Goal: Communication & Community: Answer question/provide support

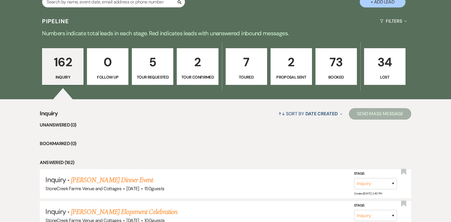
click at [334, 64] on p "73" at bounding box center [336, 61] width 34 height 19
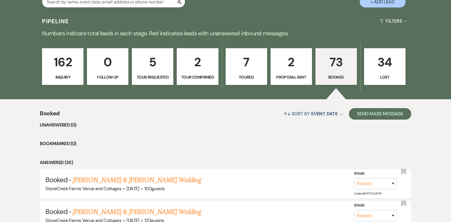
click at [288, 65] on p "2" at bounding box center [291, 61] width 34 height 19
select select "6"
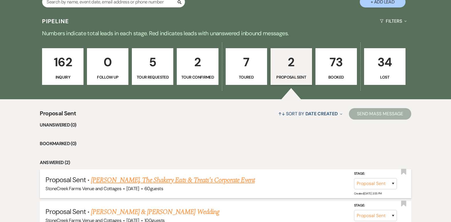
click at [192, 179] on link "[PERSON_NAME], The Shakery Eats & Treats's Corporate Event" at bounding box center [173, 180] width 164 height 10
select select "6"
select select "14"
select select "9"
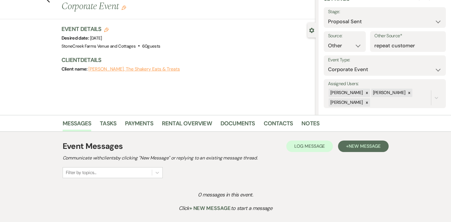
scroll to position [34, 0]
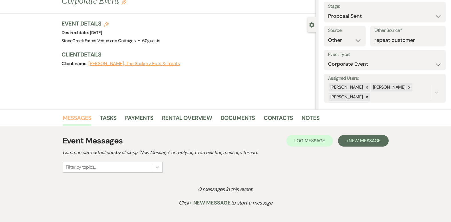
click at [75, 117] on link "Messages" at bounding box center [77, 119] width 29 height 13
click at [139, 64] on button "[PERSON_NAME], The Shakery Eats & Treats" at bounding box center [134, 63] width 92 height 5
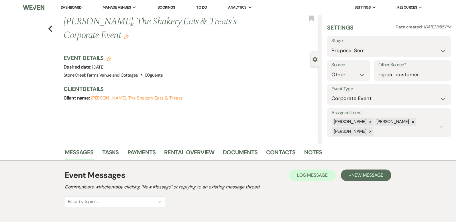
select select "1"
select select "email"
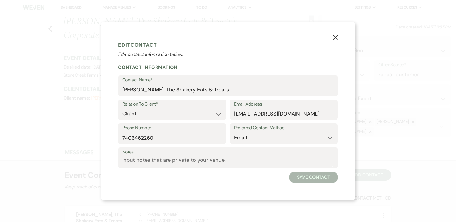
click at [335, 37] on use "button" at bounding box center [335, 37] width 5 height 5
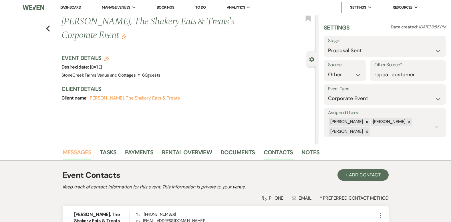
click at [77, 151] on link "Messages" at bounding box center [77, 153] width 29 height 13
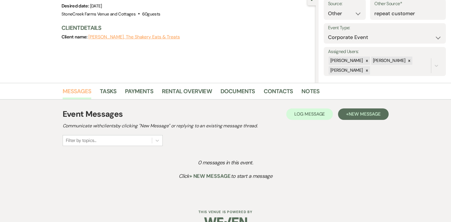
scroll to position [75, 0]
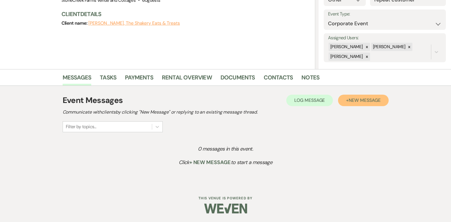
click at [361, 102] on span "New Message" at bounding box center [365, 100] width 32 height 6
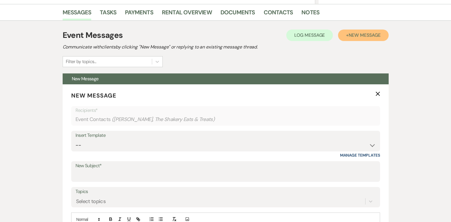
scroll to position [166, 0]
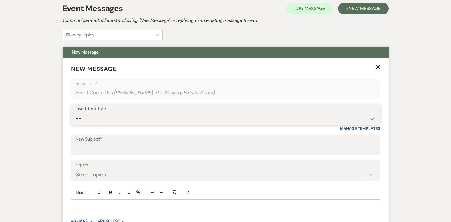
click at [371, 118] on select "-- Weven Planning Portal Introduction (Booked Events) Initial Inquiry Response …" at bounding box center [226, 118] width 301 height 11
select select "4276"
click at [76, 113] on select "-- Weven Planning Portal Introduction (Booked Events) Initial Inquiry Response …" at bounding box center [226, 118] width 301 height 11
type input "Booking your event!"
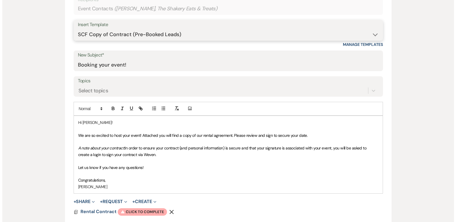
scroll to position [262, 0]
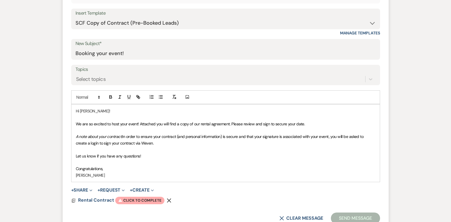
click at [138, 123] on span "We are so excited to host your event! Attached you will find a copy of our rent…" at bounding box center [191, 123] width 230 height 5
click at [165, 124] on span "We are so excited to host your event again this year! Attached you will find a …" at bounding box center [203, 123] width 255 height 5
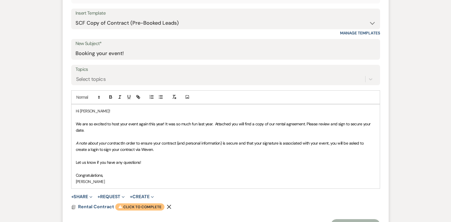
click at [144, 205] on span "Warning Click to complete" at bounding box center [139, 206] width 49 height 7
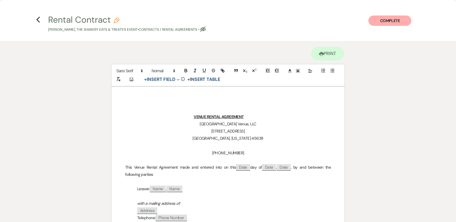
click at [312, 192] on p "Lessee: ﻿ Name ﻿ , ﻿ Name ﻿" at bounding box center [228, 188] width 206 height 7
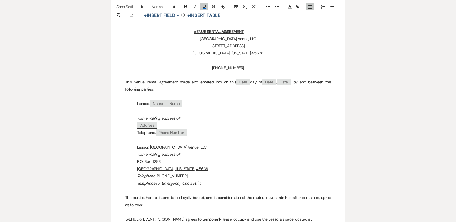
scroll to position [106, 0]
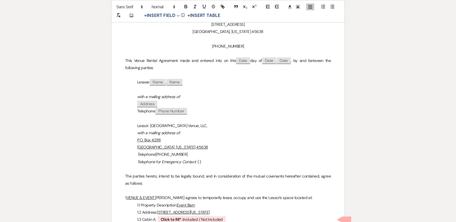
click at [191, 110] on p "Telephone: ﻿ Phone Number ﻿" at bounding box center [228, 110] width 206 height 7
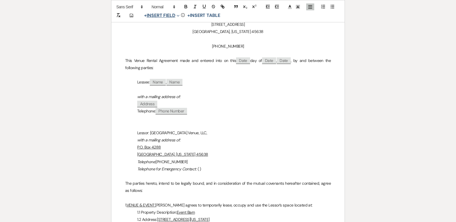
click at [162, 18] on button "+ Insert Field Expand" at bounding box center [161, 15] width 39 height 7
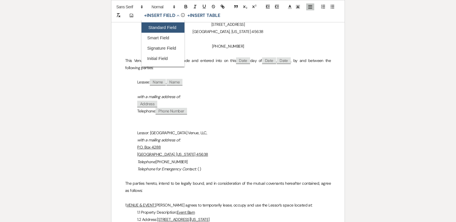
click at [162, 25] on button "Standard Field" at bounding box center [162, 27] width 43 height 10
select select "owner"
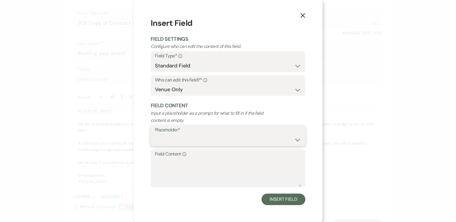
click at [258, 140] on select "Custom Placeholder Date Time Name Location Venue Name Type Number Budget Addres…" at bounding box center [228, 139] width 146 height 11
select select "Email"
click at [155, 134] on select "Custom Placeholder Date Time Name Location Venue Name Type Number Budget Addres…" at bounding box center [228, 139] width 146 height 11
click at [191, 93] on select "Both Venue & Client Client Only Venue Only" at bounding box center [228, 89] width 146 height 11
select select "client"
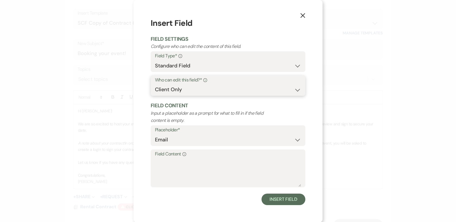
click at [155, 95] on select "Both Venue & Client Client Only Venue Only" at bounding box center [228, 89] width 146 height 11
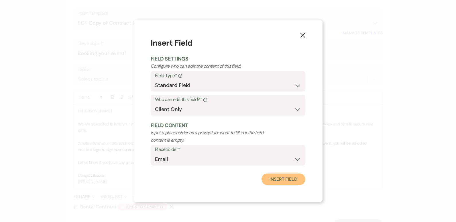
click at [292, 180] on button "Insert Field" at bounding box center [283, 178] width 44 height 11
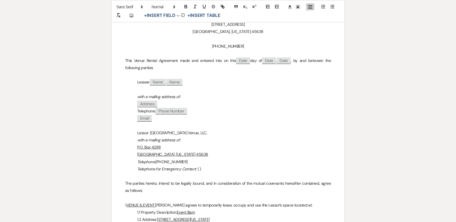
click at [198, 167] on p "Telephone for Emergency Contact : ( )" at bounding box center [228, 168] width 206 height 7
click at [273, 219] on p "1.2 Address: [STREET_ADDRESS][US_STATE]" at bounding box center [228, 219] width 206 height 7
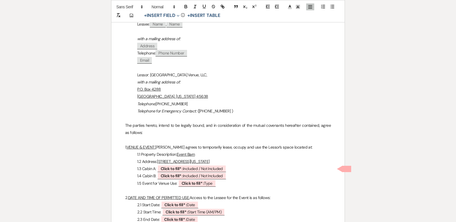
scroll to position [179, 0]
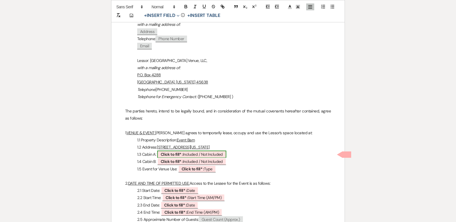
click at [192, 155] on span "Click to fill* : Included / Not Included" at bounding box center [191, 153] width 69 height 7
select select "owner"
select select "custom_placeholder"
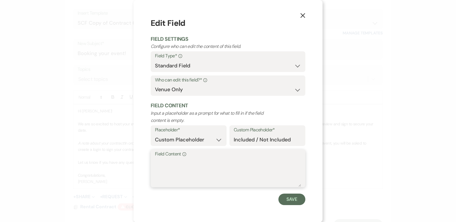
click at [187, 167] on textarea "Field Content Info" at bounding box center [228, 172] width 146 height 29
type textarea "Not Included"
click at [294, 197] on button "Save" at bounding box center [291, 198] width 27 height 11
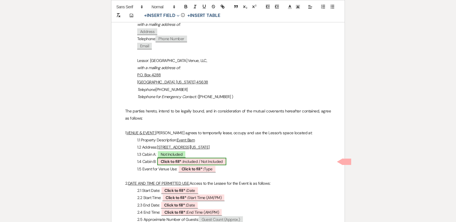
click at [208, 161] on span "Click to fill* : Included / Not Included" at bounding box center [191, 160] width 69 height 7
select select "owner"
select select "custom_placeholder"
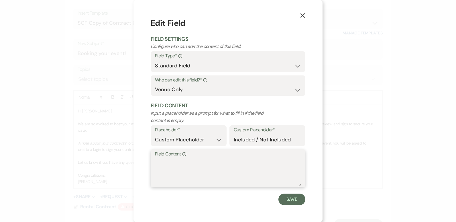
click at [208, 161] on textarea "Field Content Info" at bounding box center [228, 172] width 146 height 29
type textarea "Not Included"
click at [282, 199] on button "Save" at bounding box center [291, 198] width 27 height 11
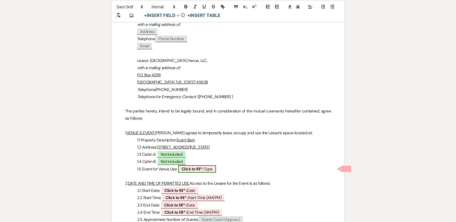
click at [202, 170] on b "Click to fill* :" at bounding box center [192, 168] width 22 height 5
select select "owner"
select select "Type"
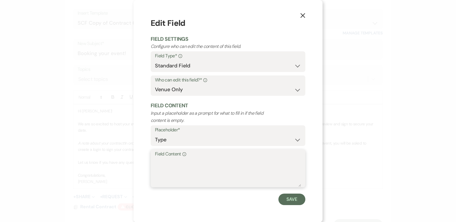
click at [181, 161] on textarea "Field Content Info" at bounding box center [228, 172] width 146 height 29
type textarea "Company Christmas Party"
click at [282, 198] on button "Save" at bounding box center [291, 198] width 27 height 11
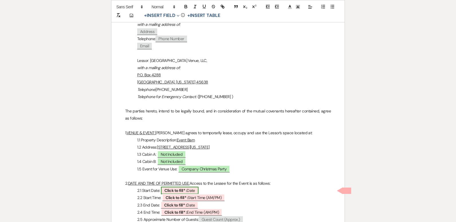
click at [186, 190] on b "Click to fill* :" at bounding box center [175, 189] width 22 height 5
select select "owner"
select select "Date"
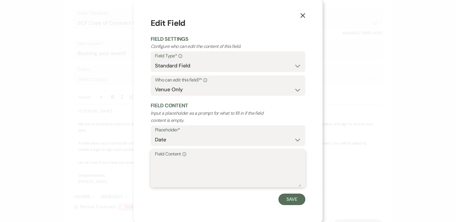
click at [179, 168] on textarea "Field Content Info" at bounding box center [228, 172] width 146 height 29
type textarea "[DATE]"
click at [289, 197] on button "Save" at bounding box center [291, 198] width 27 height 11
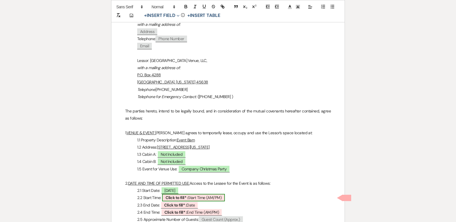
click at [191, 196] on span "Click to fill* : Start Time (AM/PM)" at bounding box center [193, 196] width 63 height 7
select select "owner"
select select "custom_placeholder"
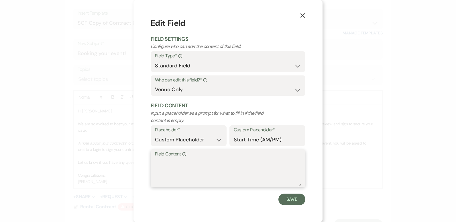
click at [171, 168] on textarea "Field Content Info" at bounding box center [228, 172] width 146 height 29
type textarea "5:00 PM"
click at [289, 203] on button "Save" at bounding box center [291, 198] width 27 height 11
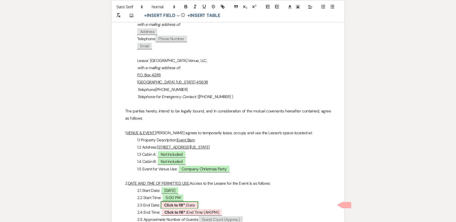
click at [188, 202] on span "Click to fill* : Date" at bounding box center [179, 204] width 37 height 7
select select "owner"
select select "Date"
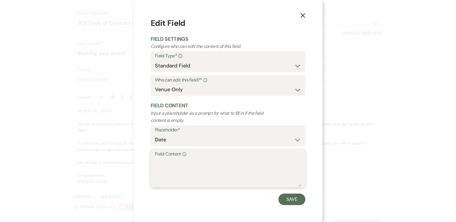
click at [169, 161] on textarea "Field Content Info" at bounding box center [228, 172] width 146 height 29
type textarea "[DATE]"
click at [293, 195] on button "Save" at bounding box center [291, 198] width 27 height 11
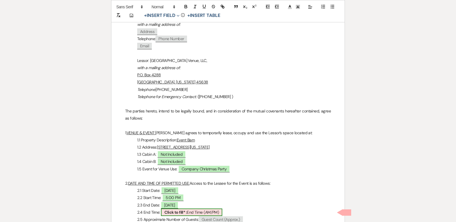
click at [210, 211] on span "Click to fill* : End Time (AM/PM)" at bounding box center [191, 211] width 61 height 7
select select "owner"
select select "custom_placeholder"
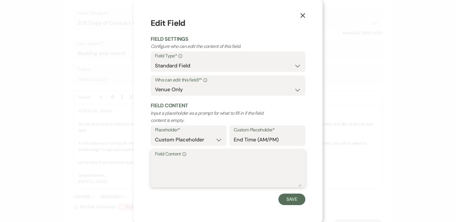
click at [184, 168] on textarea "Field Content Info" at bounding box center [228, 172] width 146 height 29
type textarea "9:00 PM"
click at [289, 197] on button "Save" at bounding box center [291, 198] width 27 height 11
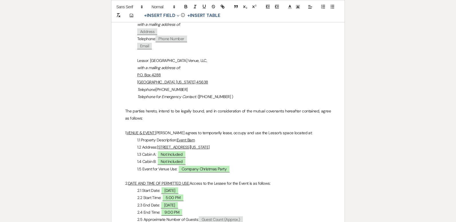
click at [324, 204] on p "2.3 End Date: [DATE]" at bounding box center [228, 204] width 206 height 7
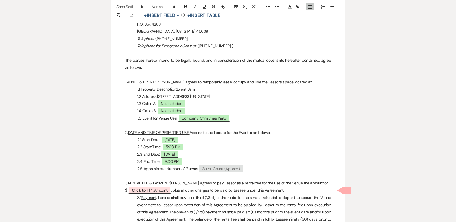
scroll to position [265, 0]
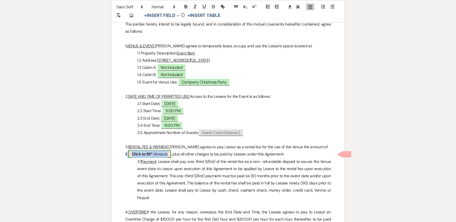
click at [160, 153] on span "Click to fill* : Amount" at bounding box center [149, 153] width 43 height 7
select select "owner"
select select "Amount"
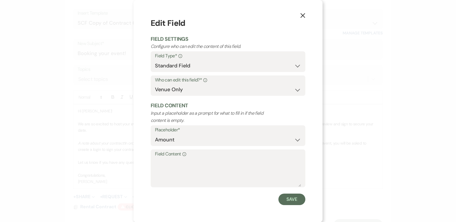
click at [160, 157] on label "Field Content Info" at bounding box center [228, 154] width 146 height 8
click at [160, 158] on textarea "Field Content Info" at bounding box center [228, 172] width 146 height 29
type textarea "500.00"
click at [287, 201] on button "Save" at bounding box center [291, 198] width 27 height 11
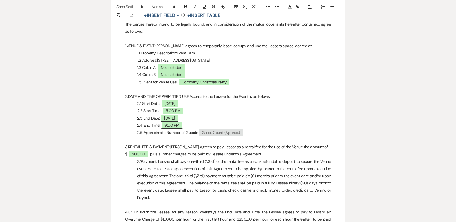
click at [204, 161] on p "3.1 Payment : Lessee shall pay one-third (1/3rd) of the rental fee as a non- re…" at bounding box center [228, 179] width 206 height 43
click at [212, 161] on p "3.1 Payment : Lessee shall pay one-half (1/3rd) of the rental fee as a non- ref…" at bounding box center [228, 179] width 206 height 43
click at [198, 183] on p "3.1 Payment : Lessee shall pay one-half (1/2) of the rental fee as a non- refun…" at bounding box center [228, 179] width 206 height 43
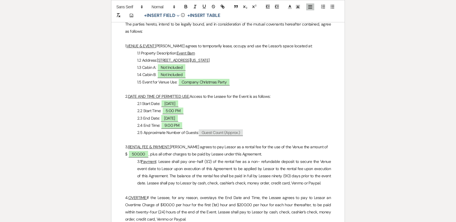
click at [287, 176] on p "3.1 Payment : Lessee shall pay one-half (1/2) of the rental fee as a non- refun…" at bounding box center [228, 172] width 206 height 29
click at [289, 175] on p "3.1 Payment : Lessee shall pay one-half (1/2) of the rental fee as a non- refun…" at bounding box center [228, 172] width 206 height 29
click at [281, 177] on p "3.1 Payment : Lessee shall pay one-half (1/2) of the rental fee as a non- refun…" at bounding box center [228, 172] width 206 height 29
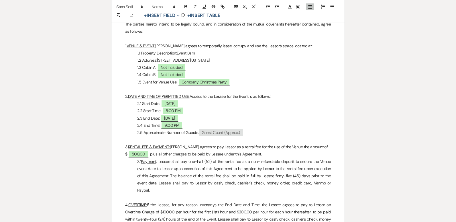
click at [312, 183] on p "3.1 Payment : Lessee shall pay one-half (1/2) of the rental fee as a non- refun…" at bounding box center [228, 176] width 206 height 36
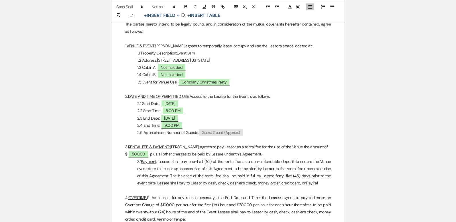
click at [169, 218] on p "4. OVERTIME: If the Lessee, for any reason, overstays the End Date and Time, th…" at bounding box center [228, 208] width 206 height 29
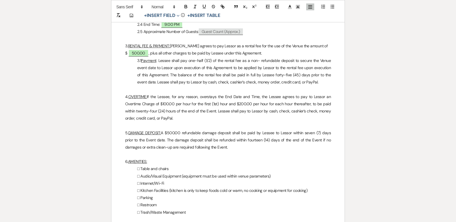
scroll to position [417, 0]
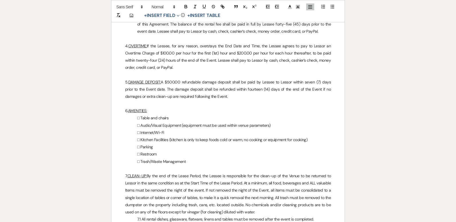
click at [179, 82] on p "5. DAMAGE DEPOSIT: A $500.00 refundable damage deposit shall be paid by Lessee …" at bounding box center [228, 89] width 206 height 22
click at [326, 156] on p "□ Restroom" at bounding box center [228, 153] width 206 height 7
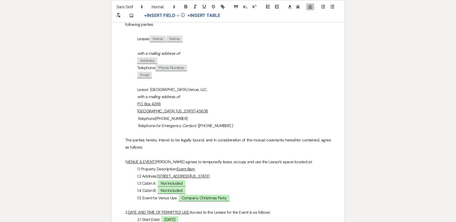
scroll to position [106, 0]
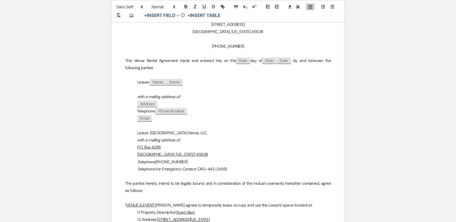
select select "6"
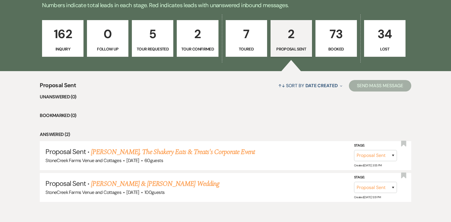
scroll to position [412, 0]
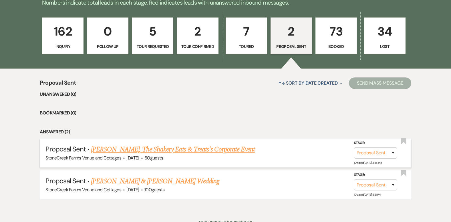
click at [228, 148] on link "[PERSON_NAME], The Shakery Eats & Treats's Corporate Event" at bounding box center [173, 149] width 164 height 10
select select "6"
select select "14"
select select "9"
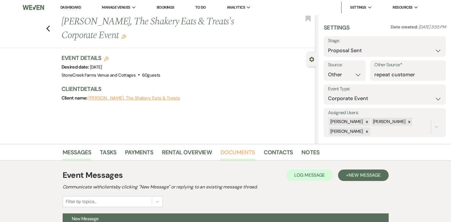
click at [237, 153] on link "Documents" at bounding box center [238, 153] width 35 height 13
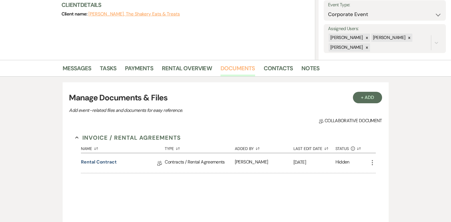
scroll to position [107, 0]
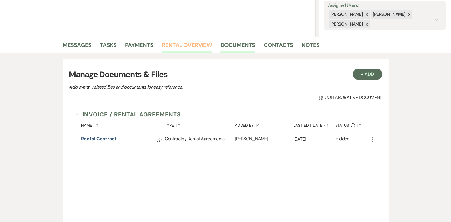
click at [184, 46] on link "Rental Overview" at bounding box center [187, 46] width 50 height 13
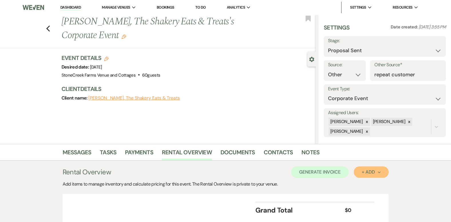
click at [372, 175] on button "+ Add Next" at bounding box center [371, 171] width 35 height 11
click at [367, 184] on button "Item" at bounding box center [368, 184] width 29 height 9
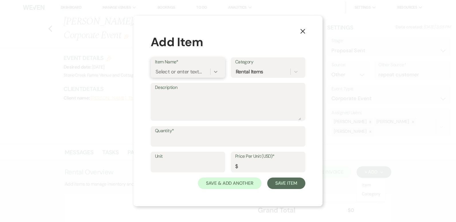
click at [216, 70] on icon at bounding box center [216, 72] width 6 height 6
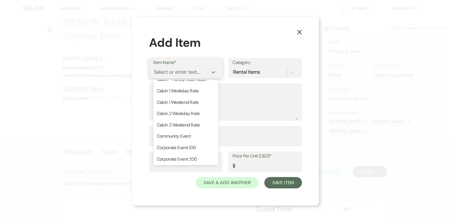
scroll to position [126, 0]
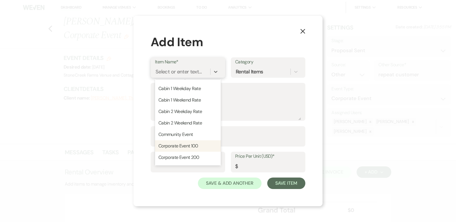
click at [202, 151] on div "Corporate Event 100" at bounding box center [188, 145] width 66 height 11
type textarea "Guest count 100 or fewer 4 Hours"
type input "1"
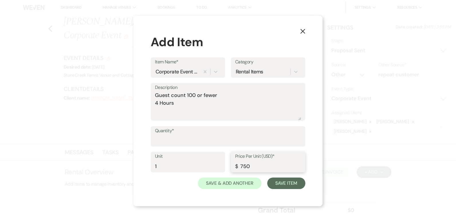
click at [258, 164] on input "750" at bounding box center [268, 165] width 66 height 11
type input "7"
type input "500.00"
type input "1"
click at [299, 140] on input "1" at bounding box center [228, 140] width 146 height 11
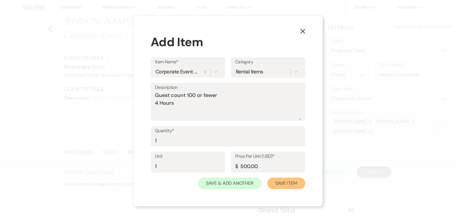
click at [286, 184] on button "Save Item" at bounding box center [286, 182] width 38 height 11
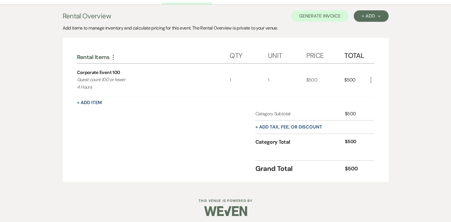
scroll to position [158, 0]
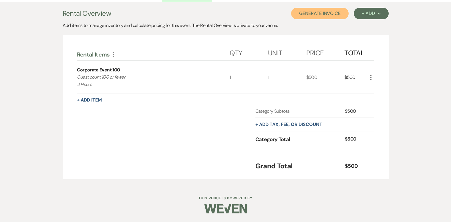
click at [313, 13] on button "Generate Invoice" at bounding box center [320, 13] width 58 height 11
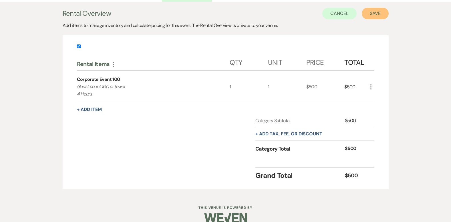
click at [377, 13] on button "Save" at bounding box center [375, 13] width 27 height 11
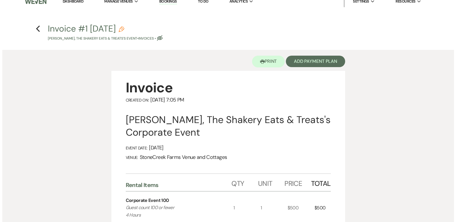
scroll to position [11, 0]
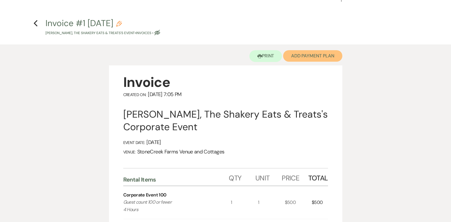
click at [317, 53] on button "Add Payment Plan" at bounding box center [312, 55] width 59 height 11
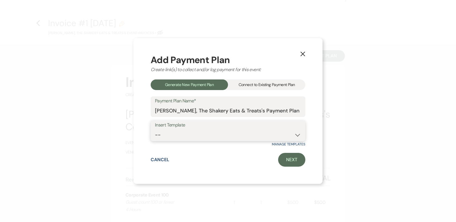
click at [297, 135] on select "-- Wedding Event Payment Plan Corporate Event Bridal & Baby Showers Class Reuni…" at bounding box center [228, 134] width 146 height 11
select select "163"
click at [155, 129] on select "-- Wedding Event Payment Plan Corporate Event Bridal & Baby Showers Class Reuni…" at bounding box center [228, 134] width 146 height 11
click at [295, 161] on link "Next" at bounding box center [291, 160] width 27 height 14
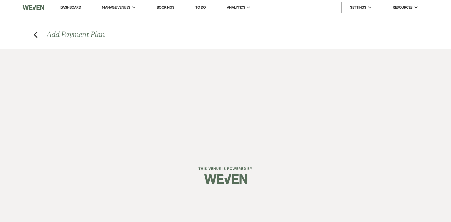
select select "27629"
select select "2"
select select "percentage"
select select "true"
select select "client"
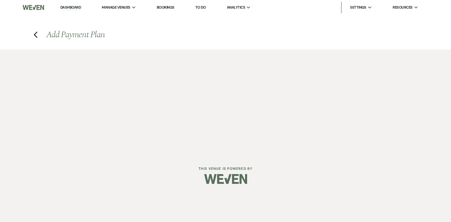
select select "weeks"
select select "2"
select select "percentage"
select select "true"
select select "client"
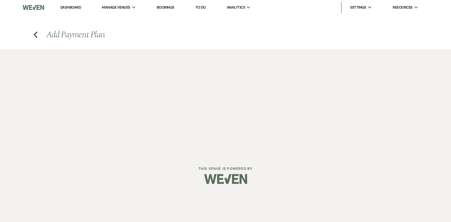
select select "weekly"
select select "weeks"
select select "complete"
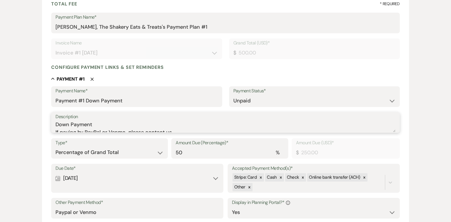
scroll to position [4, 0]
click at [126, 127] on textarea "Down Payment If paying by PayPal or Venmo please contact us." at bounding box center [226, 125] width 340 height 11
type textarea "Down Payment If paying by PayPal please contact us."
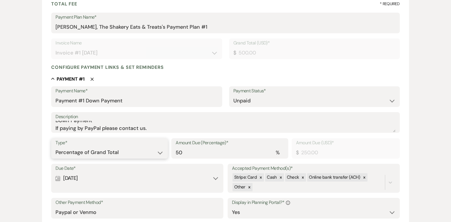
click at [160, 154] on select "Dollar Amount Percentage of Grand Total" at bounding box center [110, 152] width 108 height 11
select select "flat"
click at [56, 147] on select "Dollar Amount Percentage of Grand Total" at bounding box center [110, 152] width 108 height 11
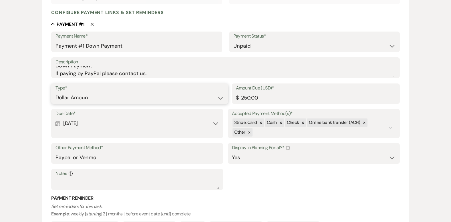
scroll to position [145, 0]
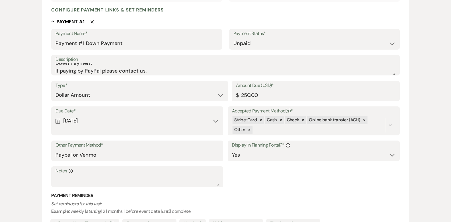
click at [214, 120] on div "Calendar [DATE] Expand" at bounding box center [138, 120] width 164 height 11
select select "day"
select select "afterTodaysDate"
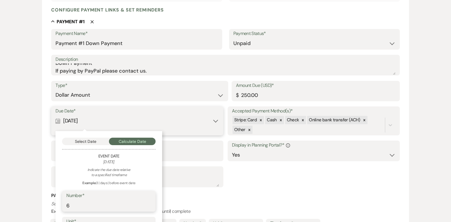
click at [149, 203] on input "6" at bounding box center [108, 204] width 85 height 11
click at [149, 203] on input "7" at bounding box center [108, 204] width 85 height 11
click at [149, 203] on input "8" at bounding box center [108, 204] width 85 height 11
click at [149, 203] on input "9" at bounding box center [108, 204] width 85 height 11
type input "10"
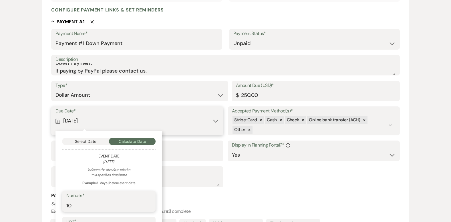
click at [149, 203] on input "10" at bounding box center [108, 204] width 85 height 11
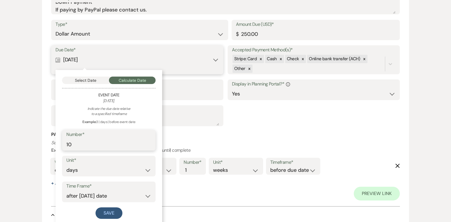
scroll to position [233, 0]
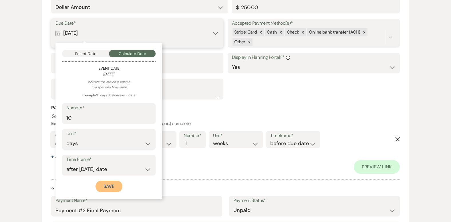
click at [112, 185] on button "Save" at bounding box center [109, 185] width 27 height 11
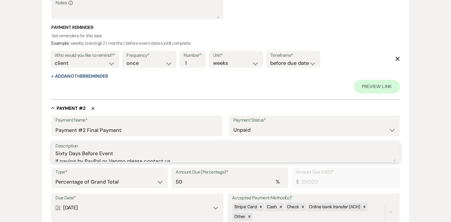
scroll to position [0, 0]
click at [80, 153] on textarea "Sixty Days Before Event If paying by PayPal or Venmo please contact us." at bounding box center [226, 155] width 340 height 11
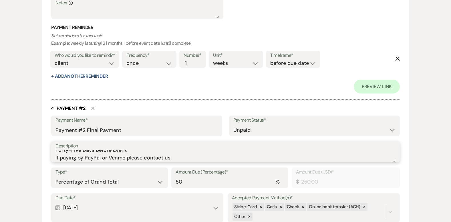
click at [125, 158] on textarea "Forty-Five Days Before Event If paying by PayPal or Venmo please contact us." at bounding box center [226, 155] width 340 height 11
type textarea "Forty-Five Days Before Event If paying by PayPal please contact us."
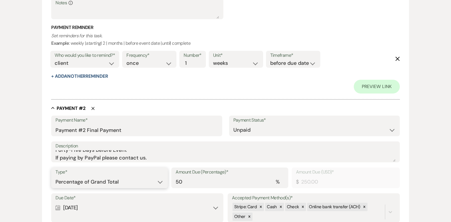
click at [160, 181] on select "Dollar Amount Percentage of Grand Total" at bounding box center [110, 181] width 108 height 11
select select "flat"
click at [56, 176] on select "Dollar Amount Percentage of Grand Total" at bounding box center [110, 181] width 108 height 11
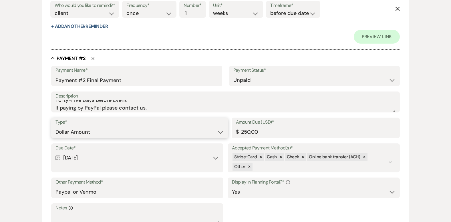
scroll to position [389, 0]
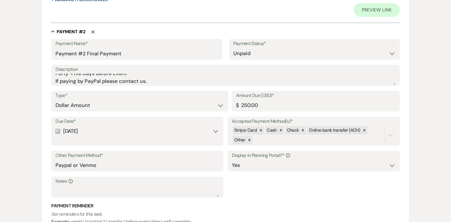
click at [215, 131] on div "Calendar [DATE] Expand" at bounding box center [138, 130] width 164 height 11
select select "day"
select select "beforeEventDate"
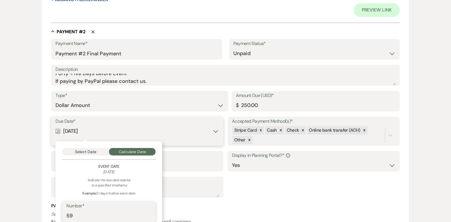
click at [150, 217] on input "59" at bounding box center [108, 215] width 85 height 11
click at [150, 217] on input "58" at bounding box center [108, 215] width 85 height 11
click at [150, 217] on input "57" at bounding box center [108, 215] width 85 height 11
click at [150, 217] on input "56" at bounding box center [108, 215] width 85 height 11
click at [150, 217] on input "55" at bounding box center [108, 215] width 85 height 11
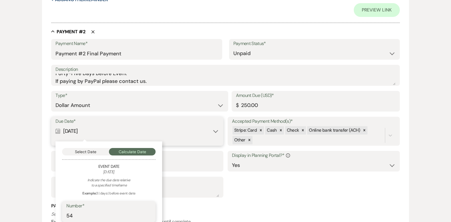
click at [150, 217] on input "54" at bounding box center [108, 215] width 85 height 11
click at [150, 217] on input "53" at bounding box center [108, 215] width 85 height 11
click at [150, 217] on input "52" at bounding box center [108, 215] width 85 height 11
click at [150, 217] on input "51" at bounding box center [108, 215] width 85 height 11
click at [150, 217] on input "50" at bounding box center [108, 215] width 85 height 11
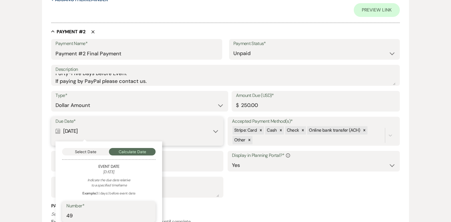
click at [150, 217] on input "49" at bounding box center [108, 215] width 85 height 11
click at [150, 217] on input "48" at bounding box center [108, 215] width 85 height 11
click at [150, 217] on input "47" at bounding box center [108, 215] width 85 height 11
click at [150, 217] on input "46" at bounding box center [108, 215] width 85 height 11
type input "45"
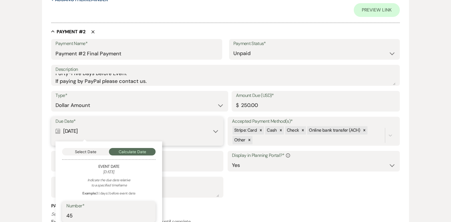
click at [150, 217] on input "45" at bounding box center [108, 215] width 85 height 11
click at [155, 193] on div "Example: 3 | days | before event date" at bounding box center [109, 192] width 94 height 5
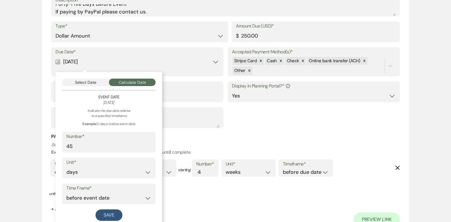
scroll to position [504, 0]
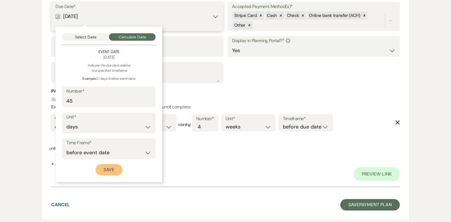
click at [114, 167] on button "Save" at bounding box center [109, 169] width 27 height 11
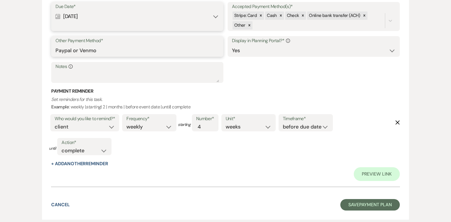
click at [98, 50] on input "Paypal or Venmo" at bounding box center [138, 50] width 164 height 11
type input "PayPal"
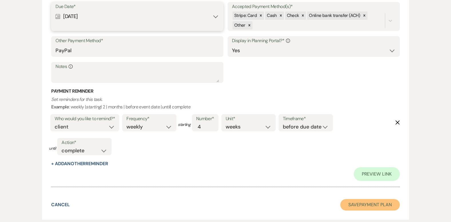
click at [363, 202] on button "Save Payment Plan" at bounding box center [371, 204] width 60 height 11
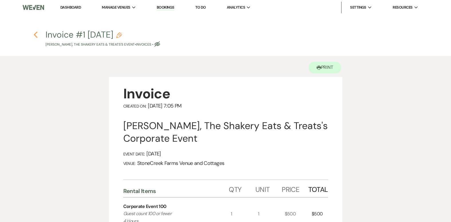
click at [37, 33] on icon "Previous" at bounding box center [35, 34] width 4 height 7
select select "6"
select select "14"
select select "9"
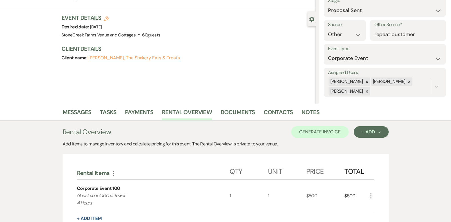
scroll to position [25, 0]
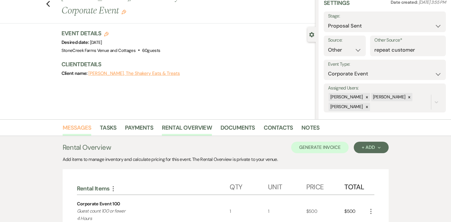
click at [74, 126] on link "Messages" at bounding box center [77, 129] width 29 height 13
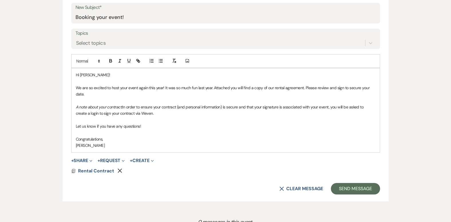
scroll to position [300, 0]
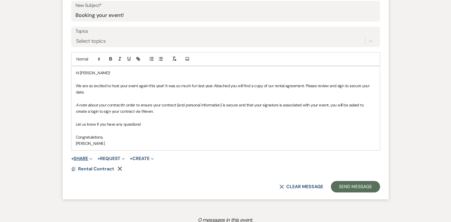
click at [82, 157] on button "+ Share Expand" at bounding box center [81, 158] width 21 height 5
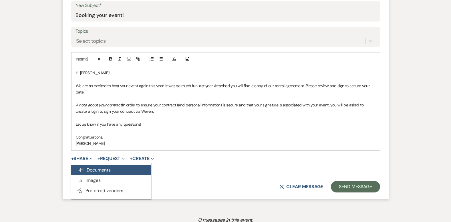
click at [97, 170] on span "Doc Upload Documents" at bounding box center [94, 170] width 33 height 6
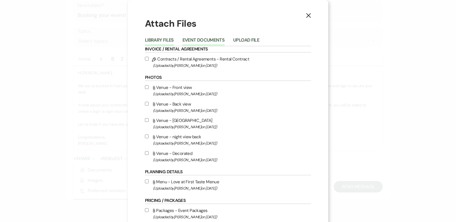
click at [197, 42] on button "Event Documents" at bounding box center [203, 42] width 42 height 8
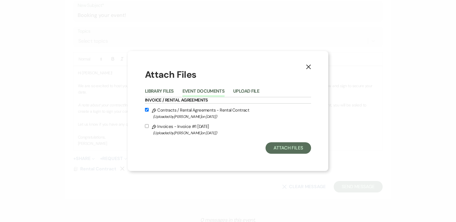
click at [148, 125] on input "Pencil Invoices - Invoice #1 [DATE] (Uploaded by [PERSON_NAME] on [DATE] )" at bounding box center [147, 126] width 4 height 4
checkbox input "true"
click at [288, 147] on button "Attach Files" at bounding box center [288, 147] width 46 height 11
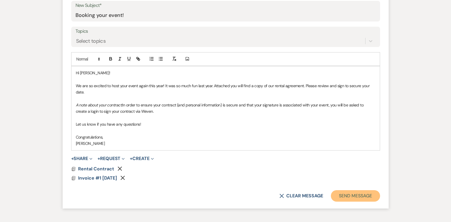
click at [357, 196] on button "Send Message" at bounding box center [355, 195] width 49 height 11
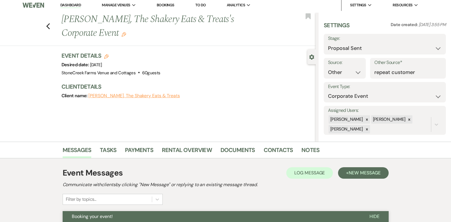
scroll to position [0, 0]
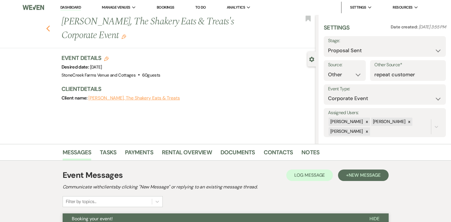
click at [49, 28] on use "button" at bounding box center [48, 28] width 4 height 6
select select "6"
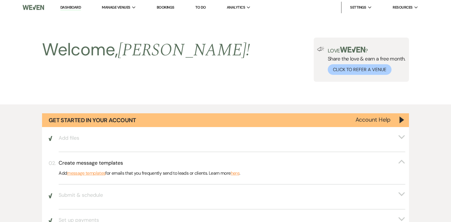
scroll to position [412, 0]
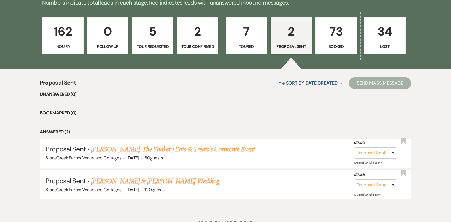
click at [247, 28] on p "7" at bounding box center [247, 31] width 34 height 19
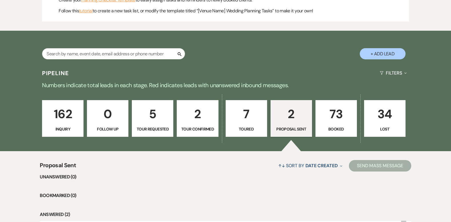
select select "5"
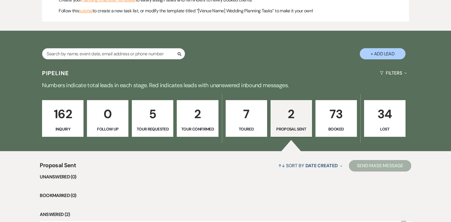
select select "5"
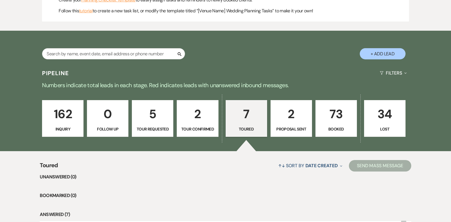
scroll to position [412, 0]
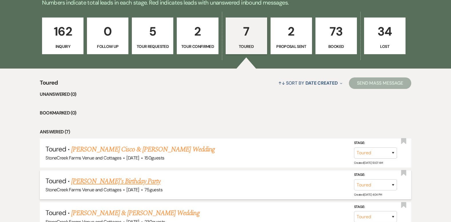
click at [114, 181] on link "[PERSON_NAME]'s Birthday Party" at bounding box center [115, 181] width 89 height 10
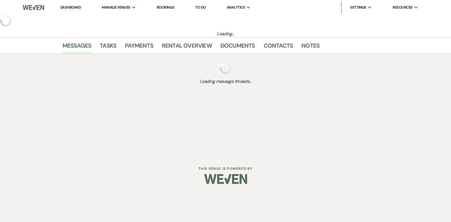
select select "5"
select select "4"
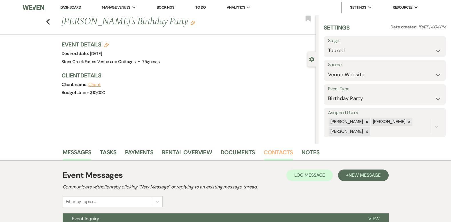
click at [272, 152] on link "Contacts" at bounding box center [278, 153] width 29 height 13
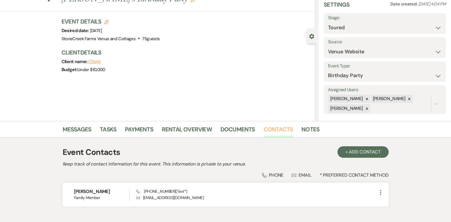
scroll to position [34, 0]
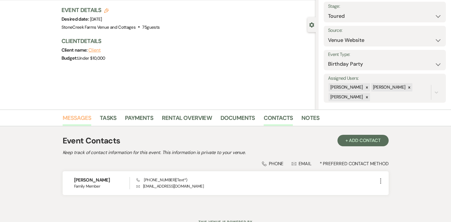
click at [75, 117] on link "Messages" at bounding box center [77, 119] width 29 height 13
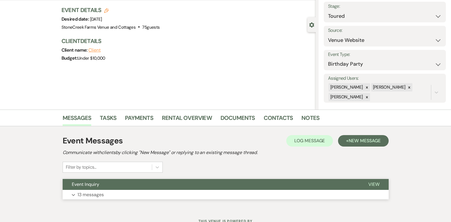
click at [92, 192] on p "13 messages" at bounding box center [91, 194] width 26 height 7
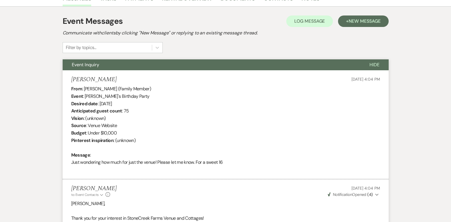
scroll to position [135, 0]
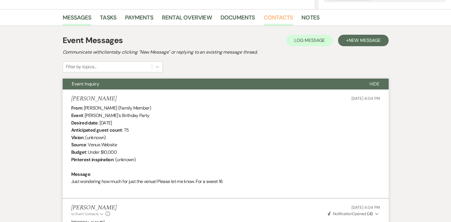
click at [275, 17] on link "Contacts" at bounding box center [278, 19] width 29 height 13
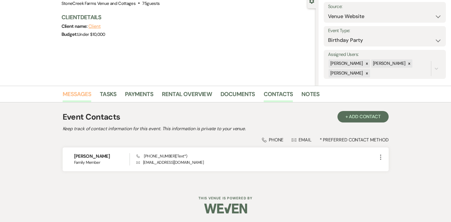
click at [75, 95] on link "Messages" at bounding box center [77, 95] width 29 height 13
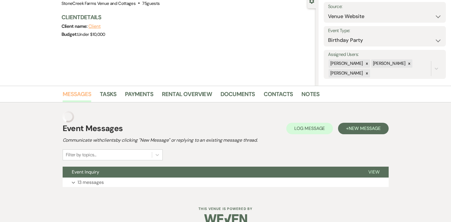
scroll to position [57, 0]
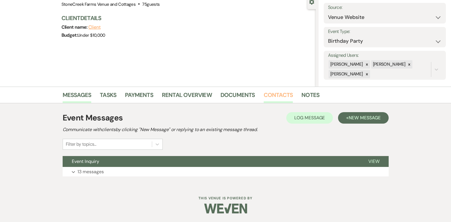
click at [279, 95] on link "Contacts" at bounding box center [278, 96] width 29 height 13
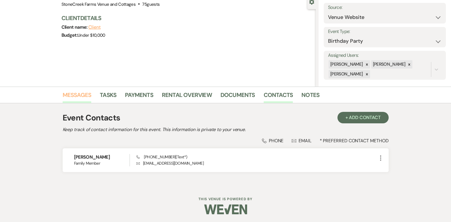
click at [74, 91] on link "Messages" at bounding box center [77, 96] width 29 height 13
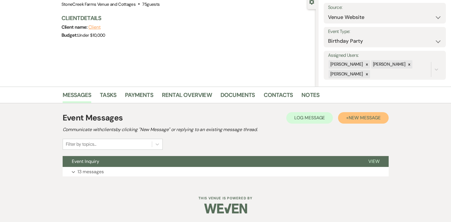
click at [369, 116] on span "New Message" at bounding box center [365, 117] width 32 height 6
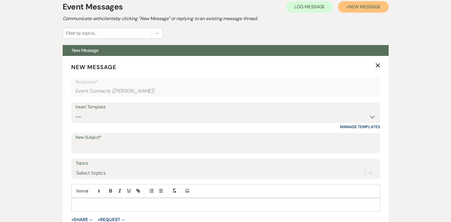
scroll to position [195, 0]
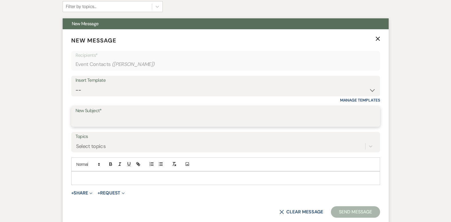
click at [93, 119] on input "New Subject*" at bounding box center [226, 120] width 301 height 11
type input "name"
click at [82, 176] on p at bounding box center [226, 178] width 300 height 6
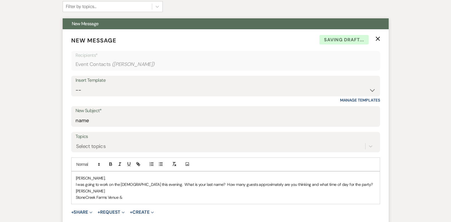
click at [82, 176] on p "[PERSON_NAME]," at bounding box center [226, 178] width 300 height 6
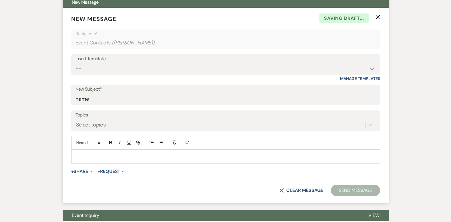
scroll to position [216, 0]
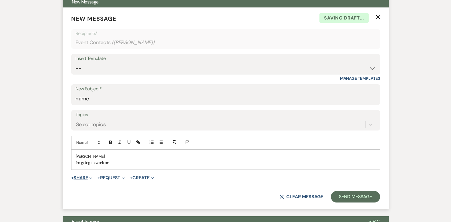
click at [84, 169] on form "New Message X Saving draft... Recipients* Event Contacts ( [PERSON_NAME] ) Inse…" at bounding box center [226, 107] width 326 height 201
click at [113, 163] on p "I'm going to work on" at bounding box center [226, 162] width 300 height 6
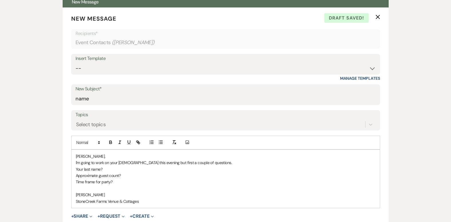
click at [383, 214] on form "New Message X Draft saved! Recipients* Event Contacts ( [PERSON_NAME] ) Insert …" at bounding box center [226, 127] width 326 height 240
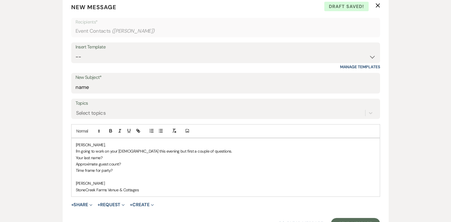
scroll to position [262, 0]
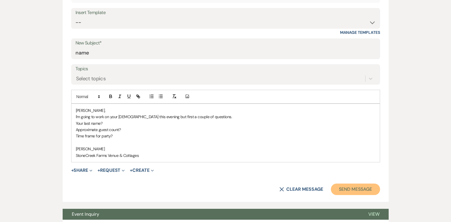
click at [360, 186] on button "Send Message" at bounding box center [355, 188] width 49 height 11
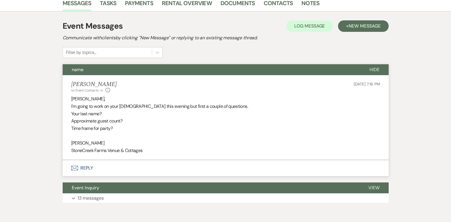
scroll to position [0, 0]
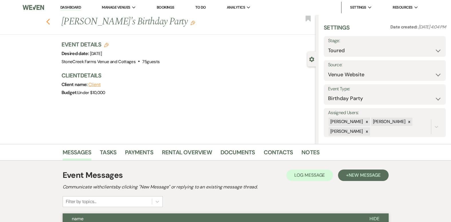
click at [50, 22] on icon "Previous" at bounding box center [48, 21] width 4 height 7
select select "5"
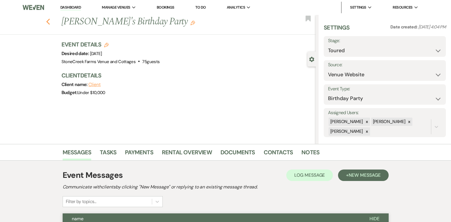
select select "5"
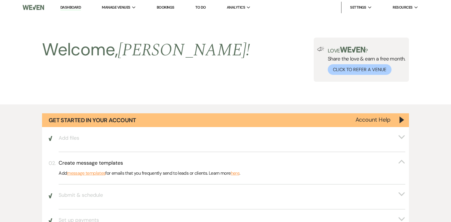
scroll to position [412, 0]
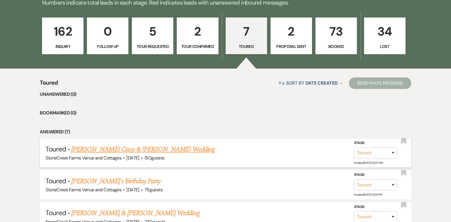
click at [160, 149] on link "[PERSON_NAME] Cisco & [PERSON_NAME] Wedding" at bounding box center [143, 149] width 144 height 10
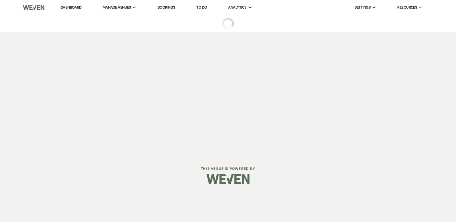
select select "5"
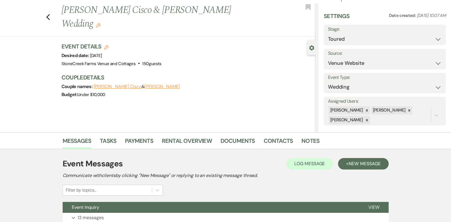
scroll to position [57, 0]
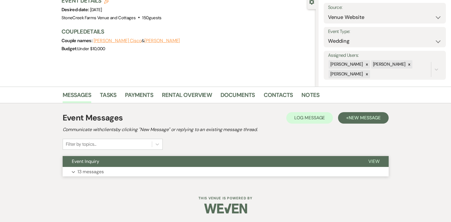
click at [85, 172] on p "13 messages" at bounding box center [91, 171] width 26 height 7
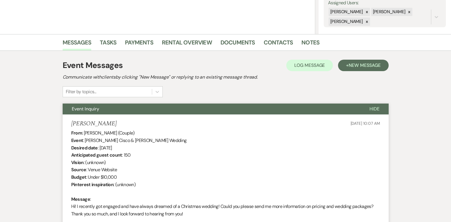
scroll to position [0, 0]
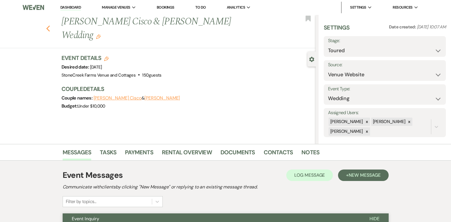
click at [50, 24] on button "Previous" at bounding box center [48, 28] width 4 height 8
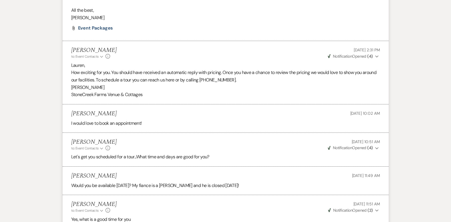
select select "5"
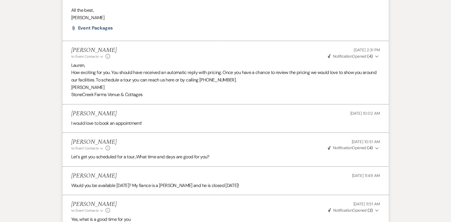
select select "5"
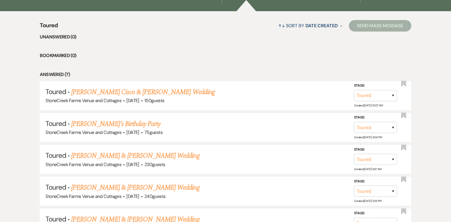
scroll to position [489, 0]
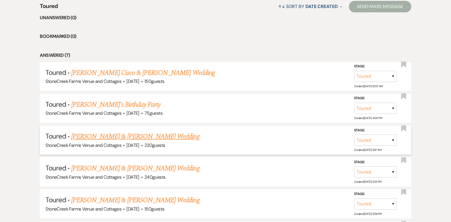
click at [143, 134] on link "[PERSON_NAME] & [PERSON_NAME] Wedding" at bounding box center [135, 136] width 128 height 10
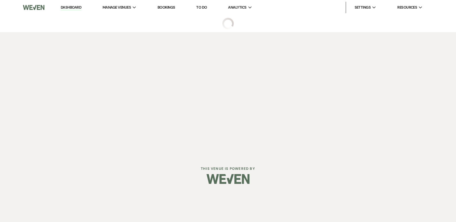
select select "5"
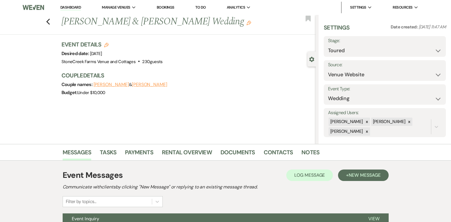
click at [329, 200] on div "Event Messages Log Log Message + New Message Communicate with clients by clicki…" at bounding box center [226, 188] width 326 height 38
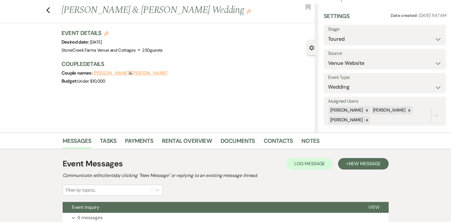
scroll to position [57, 0]
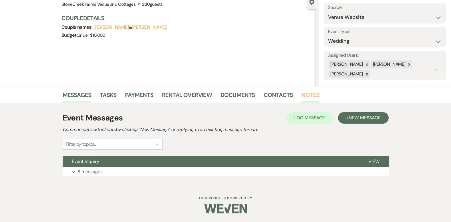
click at [311, 93] on link "Notes" at bounding box center [311, 96] width 18 height 13
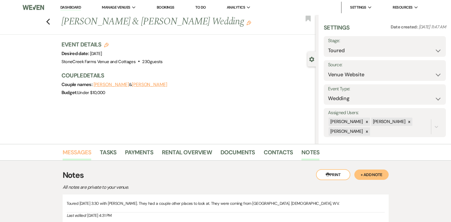
click at [79, 149] on link "Messages" at bounding box center [77, 153] width 29 height 13
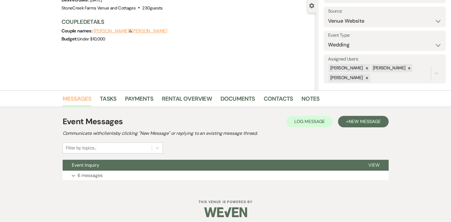
scroll to position [57, 0]
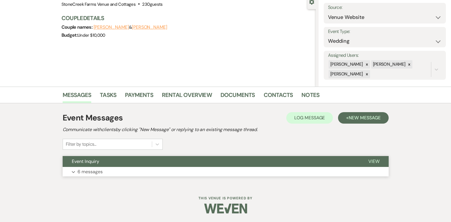
click at [86, 171] on p "6 messages" at bounding box center [90, 171] width 25 height 7
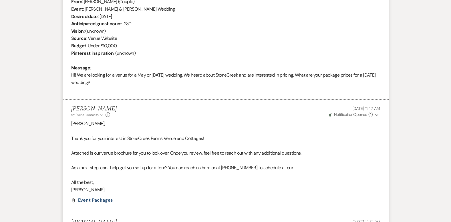
scroll to position [0, 0]
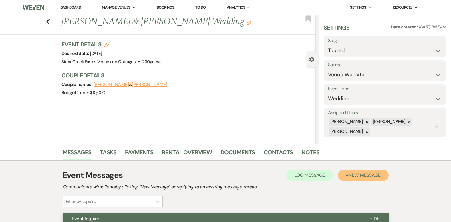
click at [360, 172] on span "New Message" at bounding box center [365, 175] width 32 height 6
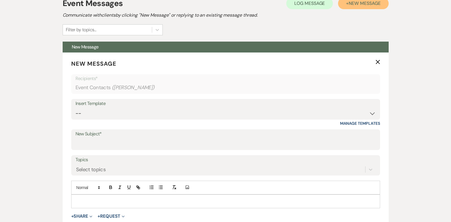
scroll to position [187, 0]
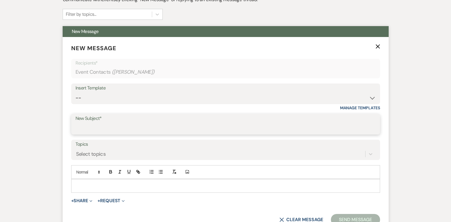
click at [87, 130] on input "New Subject*" at bounding box center [226, 127] width 301 height 11
type input "f"
type input "Tour Follow-up"
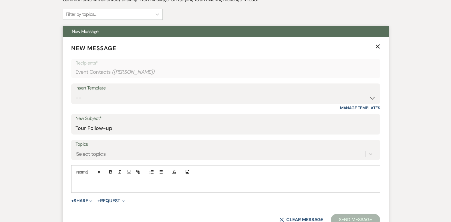
click at [82, 182] on p at bounding box center [226, 185] width 300 height 6
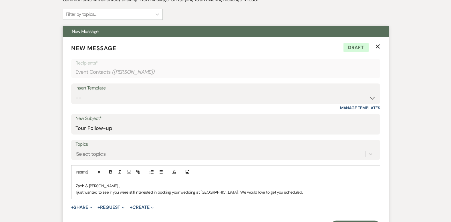
click at [232, 192] on p "I just wanted to see if you were still interested in booking your wedding at [G…" at bounding box center [226, 192] width 300 height 6
click at [234, 192] on p "I just wanted to see if you were still interested in booking your wedding at [G…" at bounding box center [226, 192] width 300 height 6
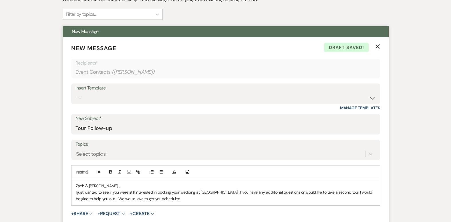
click at [187, 199] on p "I just wanted to see if you were still interested in booking your wedding at [G…" at bounding box center [226, 195] width 300 height 13
click at [206, 200] on p "I just wanted to see if you were still interested in booking your wedding at [G…" at bounding box center [226, 195] width 300 height 13
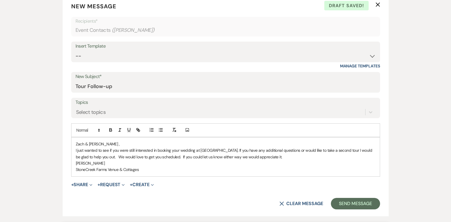
scroll to position [233, 0]
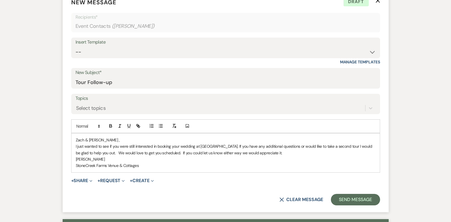
click at [233, 146] on p "I just wanted to see if you were still interested in booking your wedding at [G…" at bounding box center [226, 149] width 300 height 13
click at [134, 146] on p "I just wanted to see if you were still interested in booking your wedding at [G…" at bounding box center [226, 149] width 300 height 13
click at [134, 146] on p "I just wanted to see if you l interested in booking your wedding at [GEOGRAPHIC…" at bounding box center [226, 149] width 300 height 13
click at [223, 147] on p "I just wanted to see if you are interested in booking your wedding at [GEOGRAPH…" at bounding box center [226, 149] width 300 height 13
click at [361, 198] on button "Send Message" at bounding box center [355, 198] width 49 height 11
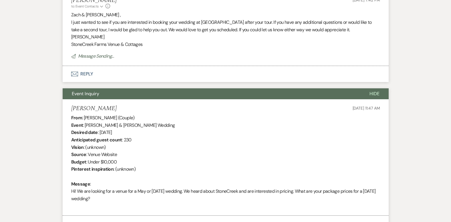
scroll to position [20, 0]
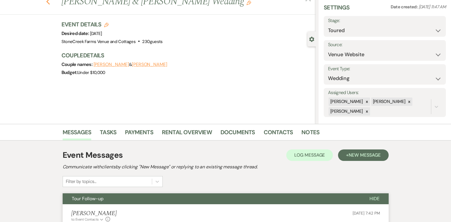
click at [50, 4] on icon "Previous" at bounding box center [48, 1] width 4 height 7
select select "5"
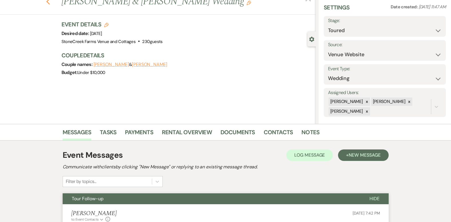
select select "5"
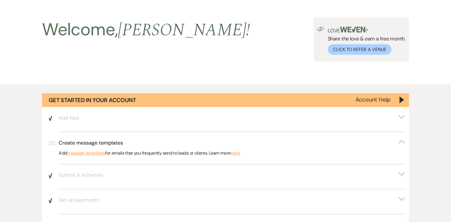
scroll to position [489, 0]
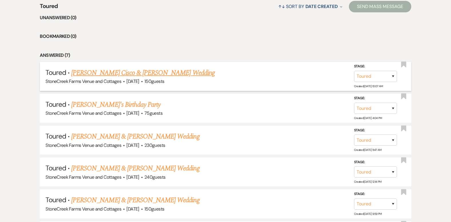
click at [150, 76] on link "[PERSON_NAME] Cisco & [PERSON_NAME] Wedding" at bounding box center [143, 73] width 144 height 10
select select "5"
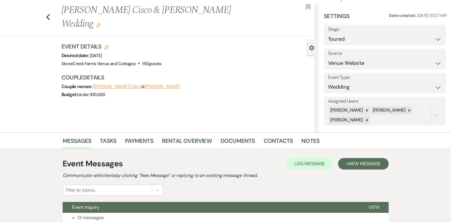
scroll to position [57, 0]
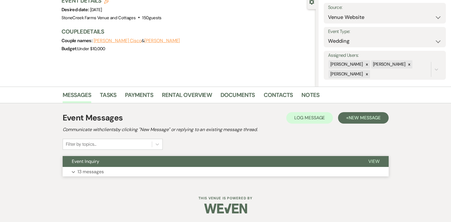
click at [83, 171] on p "13 messages" at bounding box center [91, 171] width 26 height 7
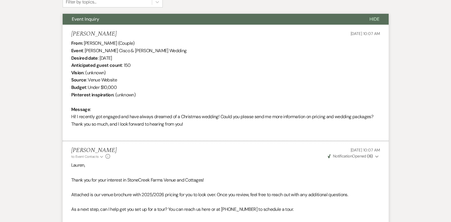
scroll to position [5, 0]
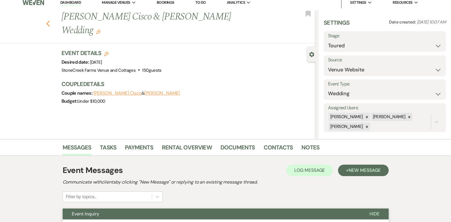
click at [48, 20] on icon "Previous" at bounding box center [48, 23] width 4 height 7
select select "5"
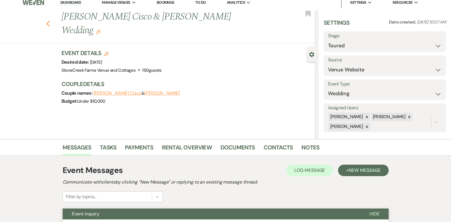
select select "5"
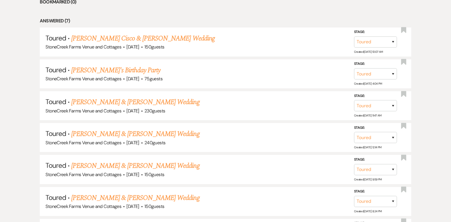
scroll to position [535, 0]
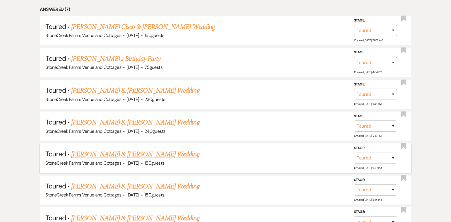
click at [118, 155] on link "[PERSON_NAME] & [PERSON_NAME] Wedding" at bounding box center [135, 154] width 128 height 10
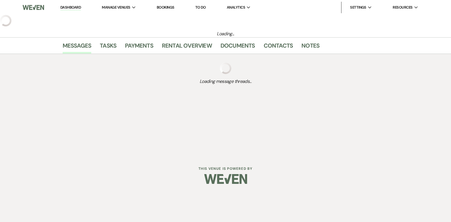
select select "5"
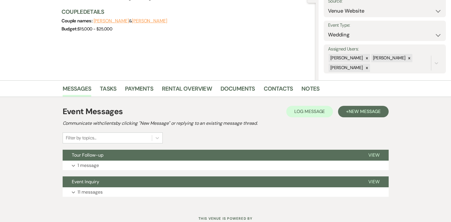
scroll to position [69, 0]
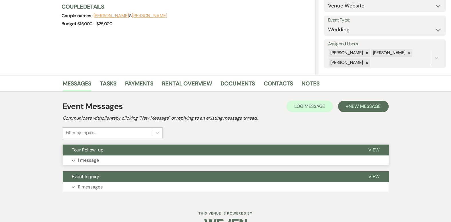
click at [92, 159] on p "1 message" at bounding box center [88, 159] width 21 height 7
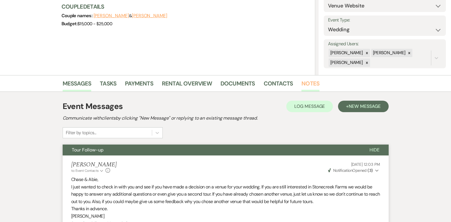
click at [305, 81] on link "Notes" at bounding box center [311, 85] width 18 height 13
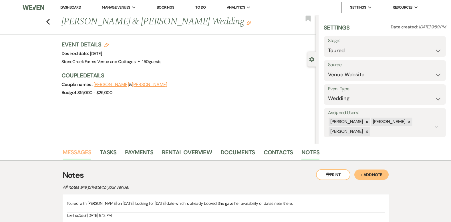
click at [74, 152] on link "Messages" at bounding box center [77, 153] width 29 height 13
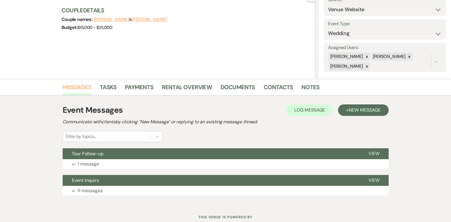
scroll to position [76, 0]
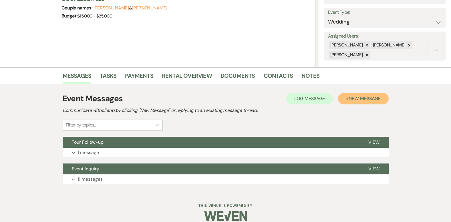
click at [369, 96] on span "New Message" at bounding box center [365, 98] width 32 height 6
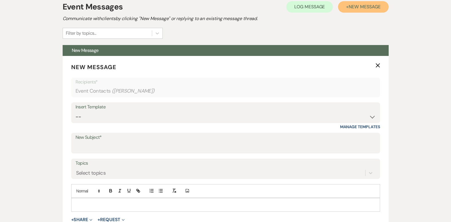
scroll to position [179, 0]
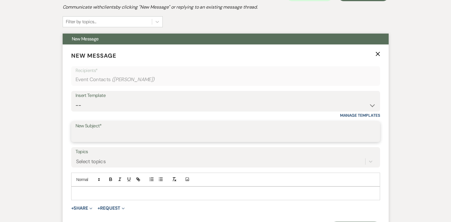
click at [108, 135] on input "New Subject*" at bounding box center [226, 135] width 301 height 11
type input "j"
type input "[DATE] date opened up"
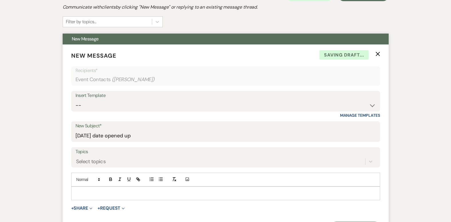
click at [95, 194] on p at bounding box center [226, 193] width 300 height 6
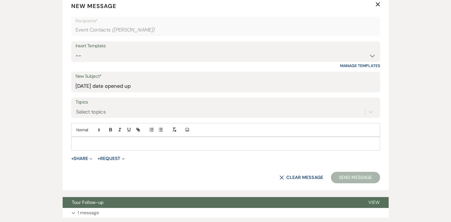
scroll to position [240, 0]
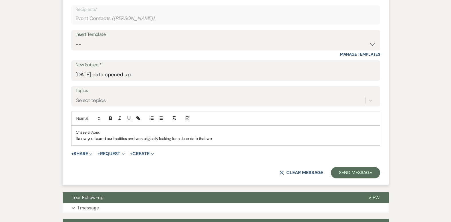
click at [220, 137] on p "I know you toured our facilities and was originally looking for a June date tha…" at bounding box center [226, 138] width 300 height 6
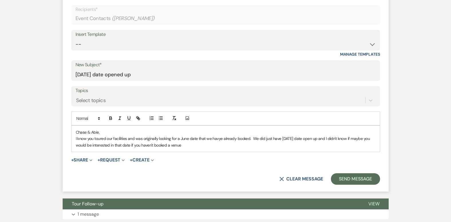
click at [218, 139] on p "I know you toured our facilities and was originally looking for a June date tha…" at bounding box center [226, 141] width 300 height 13
click at [204, 145] on p "I know you toured our facilities and was originally looking for a June date tha…" at bounding box center [226, 141] width 300 height 13
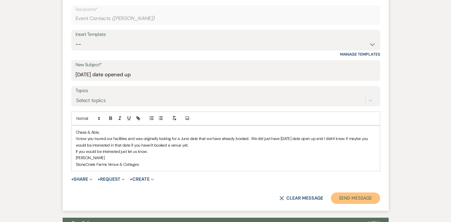
click at [347, 201] on button "Send Message" at bounding box center [355, 197] width 49 height 11
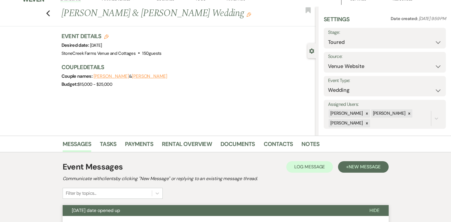
scroll to position [0, 0]
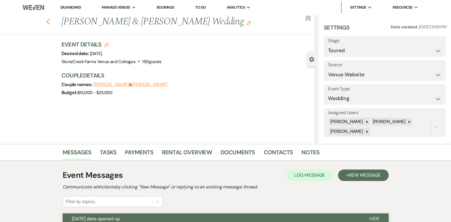
click at [50, 21] on icon "Previous" at bounding box center [48, 21] width 4 height 7
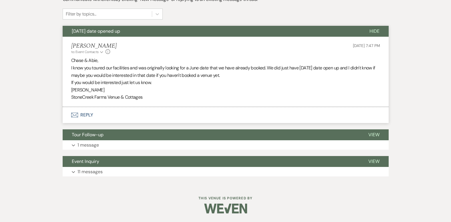
select select "5"
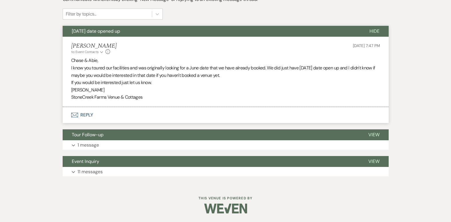
select select "5"
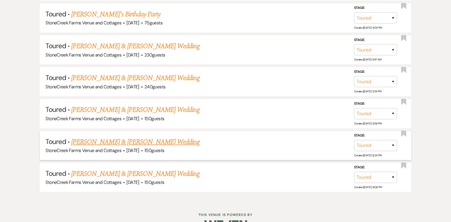
scroll to position [580, 0]
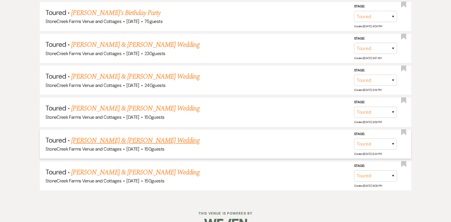
click at [119, 139] on link "[PERSON_NAME] & [PERSON_NAME] Wedding" at bounding box center [135, 140] width 128 height 10
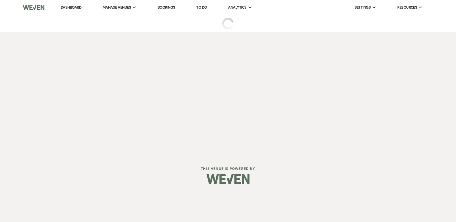
select select "5"
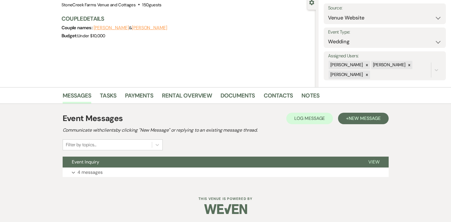
scroll to position [57, 0]
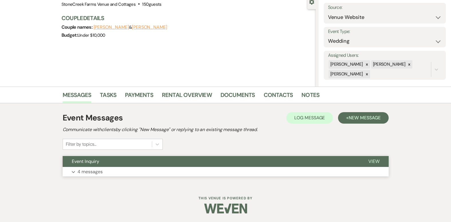
click at [86, 171] on p "4 messages" at bounding box center [90, 171] width 25 height 7
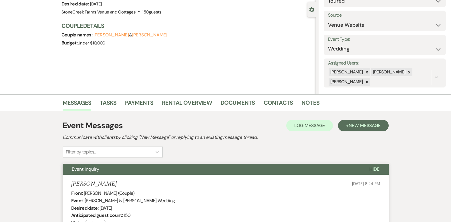
scroll to position [46, 0]
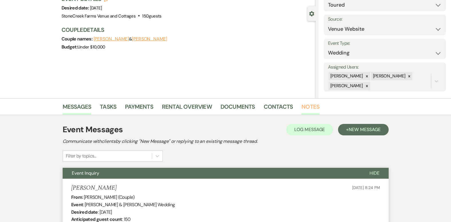
click at [313, 106] on link "Notes" at bounding box center [311, 108] width 18 height 13
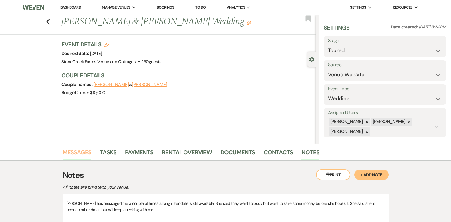
click at [74, 151] on link "Messages" at bounding box center [77, 153] width 29 height 13
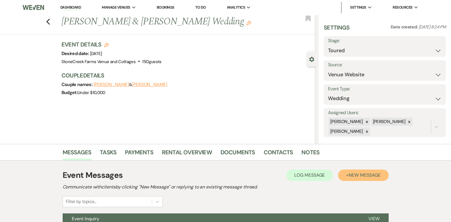
click at [365, 174] on span "New Message" at bounding box center [365, 175] width 32 height 6
click at [76, 154] on link "Messages" at bounding box center [77, 153] width 29 height 13
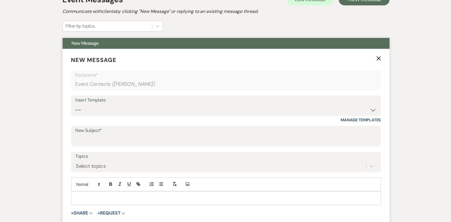
scroll to position [175, 0]
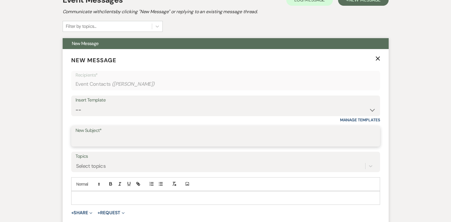
click at [77, 139] on input "New Subject*" at bounding box center [226, 140] width 301 height 11
type input "checking in"
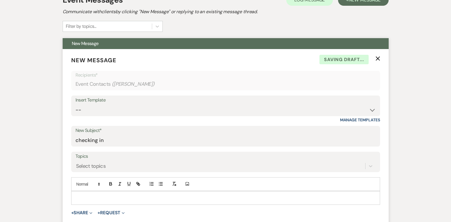
click at [88, 194] on p at bounding box center [226, 197] width 300 height 6
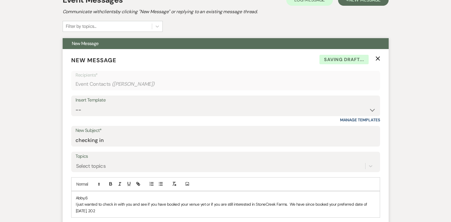
click at [88, 194] on p "Abby,6" at bounding box center [226, 197] width 300 height 6
click at [99, 211] on p "I just wanted to check in with you and see if you have booked your venue yet or…" at bounding box center [226, 207] width 300 height 13
click at [91, 213] on p "I just wanted to check in with you and see if you have booked your venue yet or…" at bounding box center [226, 207] width 300 height 13
click at [201, 212] on p "I just wanted to check in with you and see if you have booked your venue yet or…" at bounding box center [226, 207] width 300 height 13
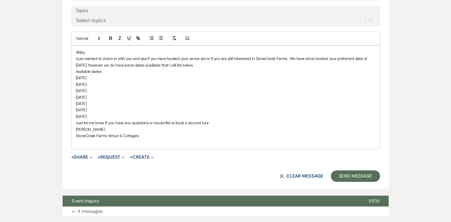
scroll to position [347, 0]
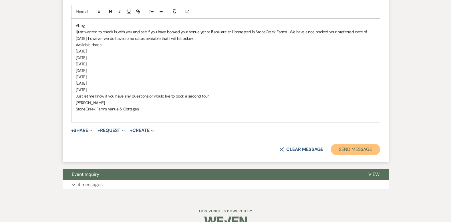
click at [349, 150] on button "Send Message" at bounding box center [355, 148] width 49 height 11
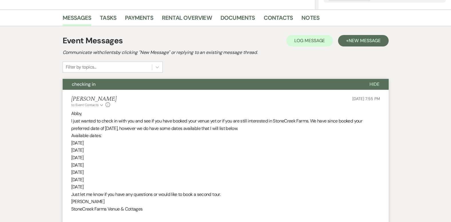
scroll to position [0, 0]
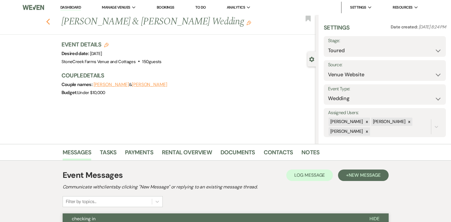
click at [50, 20] on icon "Previous" at bounding box center [48, 21] width 4 height 7
select select "5"
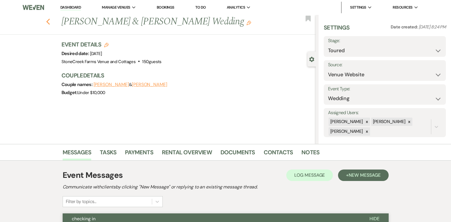
select select "5"
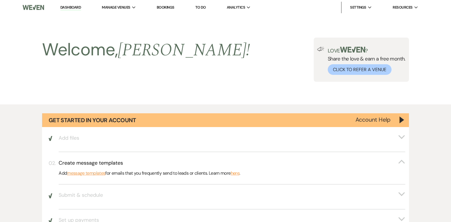
scroll to position [580, 0]
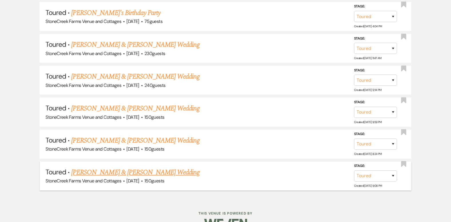
click at [127, 172] on link "[PERSON_NAME] & [PERSON_NAME] Wedding" at bounding box center [135, 172] width 128 height 10
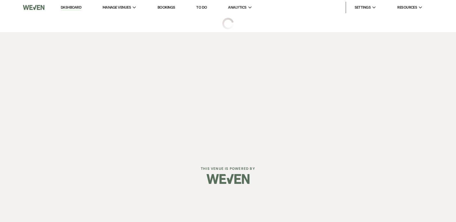
select select "5"
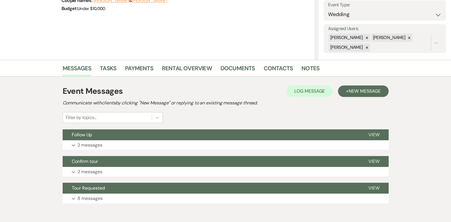
scroll to position [110, 0]
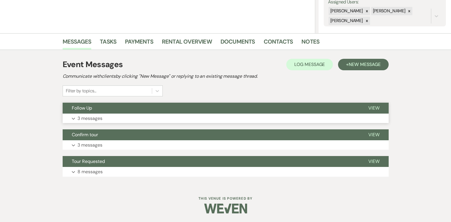
click at [92, 118] on p "3 messages" at bounding box center [90, 117] width 25 height 7
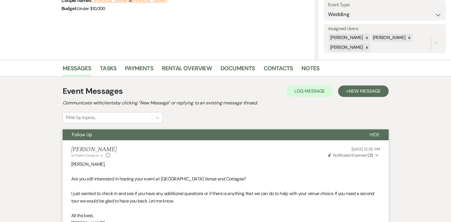
scroll to position [103, 0]
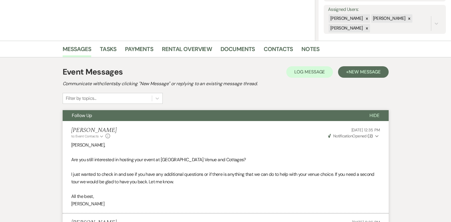
click at [374, 116] on span "Hide" at bounding box center [375, 115] width 10 height 6
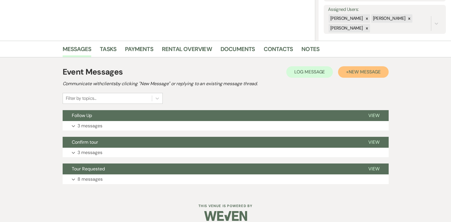
click at [363, 73] on span "New Message" at bounding box center [365, 72] width 32 height 6
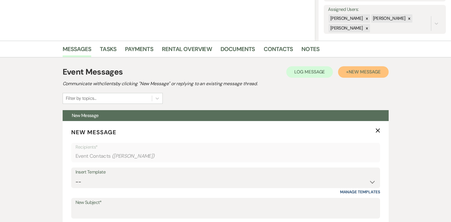
scroll to position [114, 0]
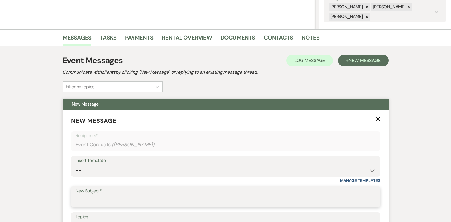
click at [90, 199] on input "New Subject*" at bounding box center [226, 200] width 301 height 11
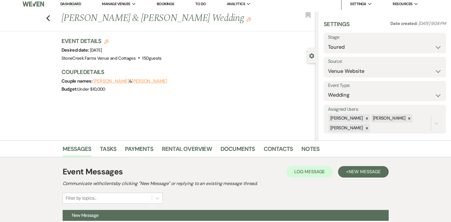
scroll to position [0, 0]
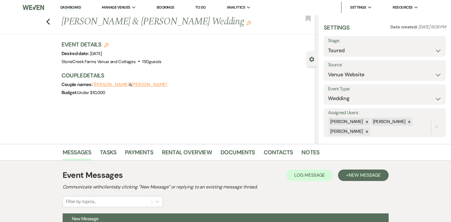
type input "New [DATE] date opened up"
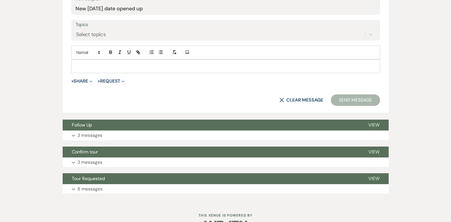
scroll to position [318, 0]
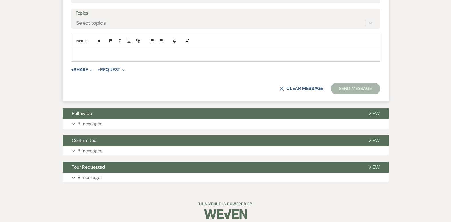
click at [86, 54] on p at bounding box center [226, 55] width 300 height 6
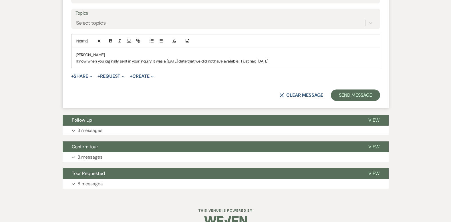
click at [99, 53] on p "[PERSON_NAME]," at bounding box center [226, 55] width 300 height 6
click at [296, 60] on p "I know when you orginally sent in your inquiry it was a [DATE] date that we did…" at bounding box center [226, 61] width 300 height 6
click at [376, 62] on div "[PERSON_NAME], I know when you originally sent in your inquiry it was a [DATE] …" at bounding box center [226, 58] width 309 height 20
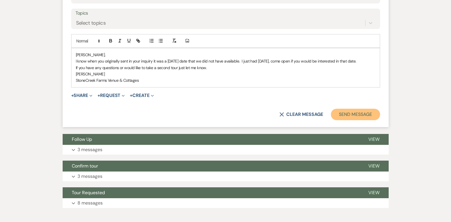
click at [362, 114] on button "Send Message" at bounding box center [355, 113] width 49 height 11
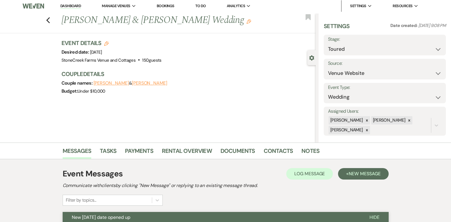
scroll to position [0, 0]
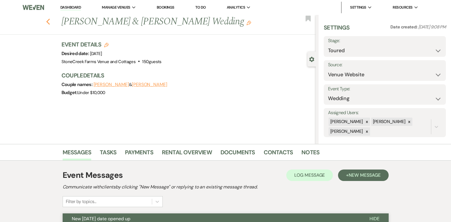
click at [50, 21] on use "button" at bounding box center [48, 22] width 4 height 6
select select "5"
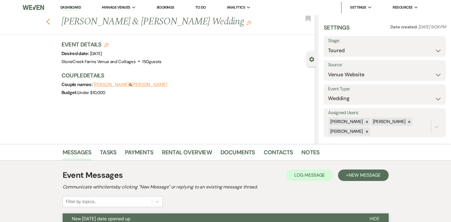
select select "5"
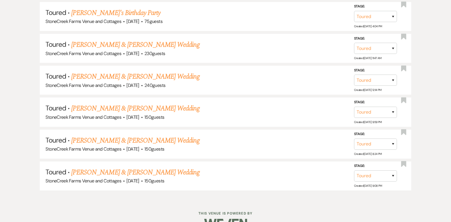
scroll to position [387, 0]
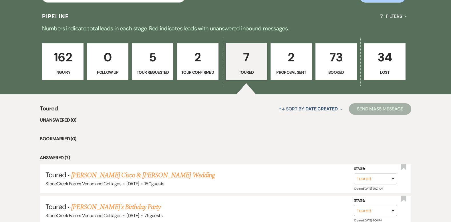
click at [195, 56] on p "2" at bounding box center [198, 57] width 34 height 19
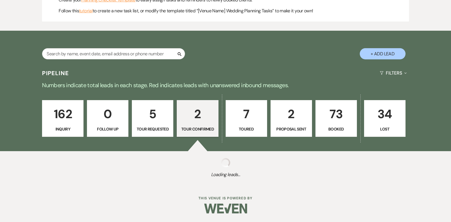
scroll to position [387, 0]
select select "4"
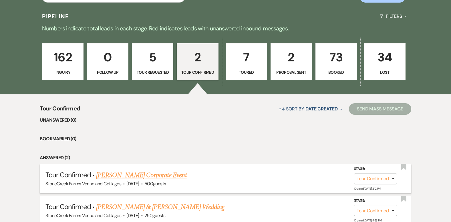
click at [142, 174] on link "[PERSON_NAME] Corporate Event" at bounding box center [141, 175] width 90 height 10
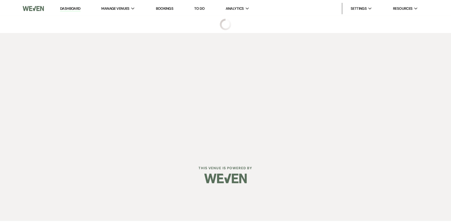
select select "4"
select select "5"
select select "9"
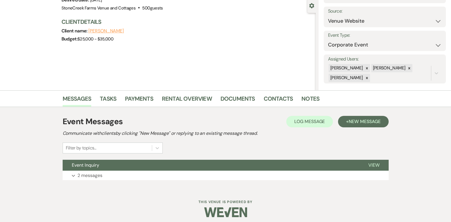
scroll to position [57, 0]
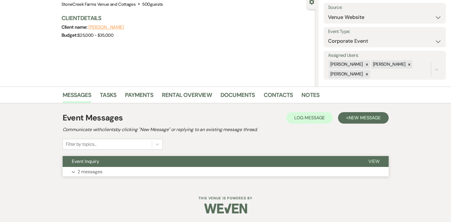
click at [88, 172] on p "2 messages" at bounding box center [90, 171] width 25 height 7
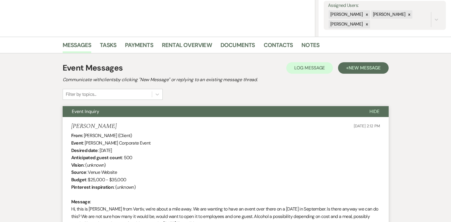
scroll to position [0, 0]
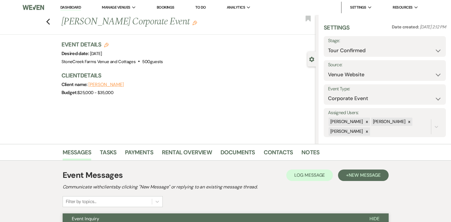
click at [374, 216] on span "Hide" at bounding box center [375, 218] width 10 height 6
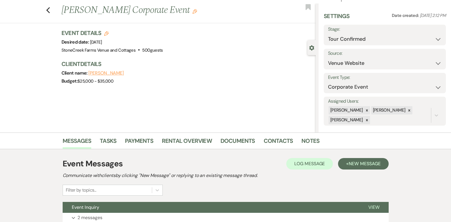
scroll to position [54, 0]
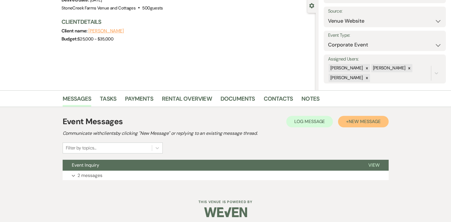
click at [367, 121] on span "New Message" at bounding box center [365, 121] width 32 height 6
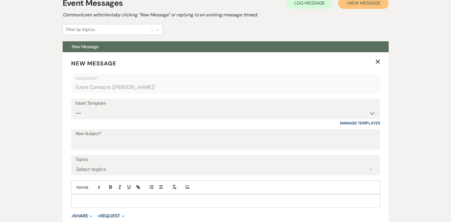
scroll to position [179, 0]
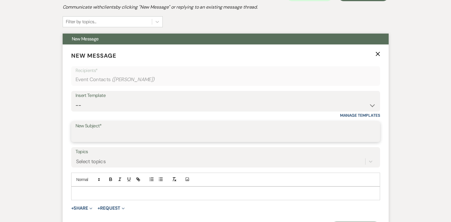
click at [96, 139] on input "New Subject*" at bounding box center [226, 135] width 301 height 11
type input "Follow Up"
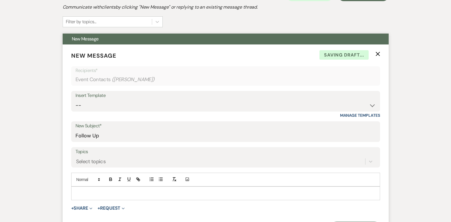
click at [84, 192] on p at bounding box center [226, 193] width 300 height 6
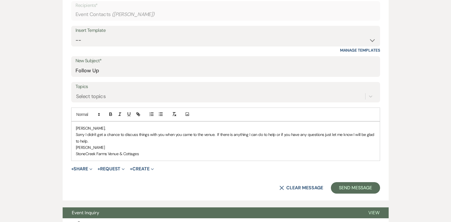
scroll to position [256, 0]
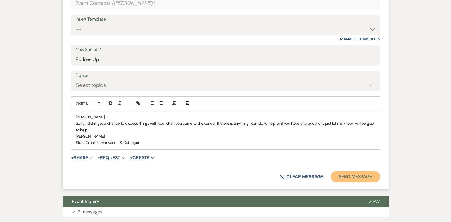
click at [346, 176] on button "Send Message" at bounding box center [355, 176] width 49 height 11
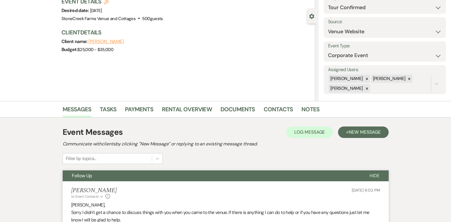
click at [372, 178] on span "Hide" at bounding box center [375, 175] width 10 height 6
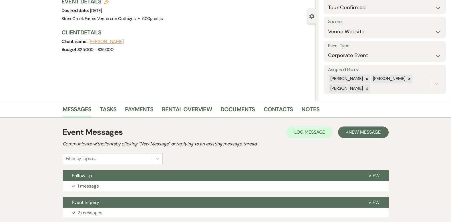
scroll to position [0, 0]
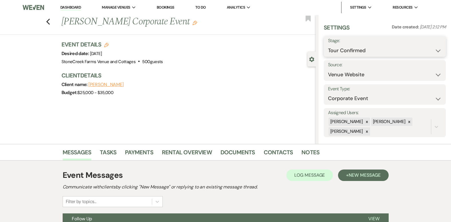
click at [430, 52] on select "Inquiry Follow Up Tour Requested Tour Confirmed Toured Proposal Sent Booked Lost" at bounding box center [385, 50] width 114 height 11
select select "5"
click at [328, 45] on select "Inquiry Follow Up Tour Requested Tour Confirmed Toured Proposal Sent Booked Lost" at bounding box center [385, 50] width 114 height 11
click at [426, 46] on button "Save" at bounding box center [433, 46] width 25 height 11
click at [50, 21] on icon "Previous" at bounding box center [48, 21] width 4 height 7
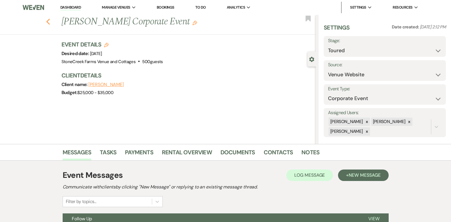
select select "5"
select select "4"
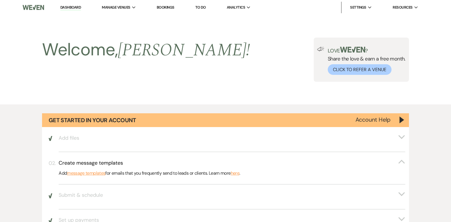
scroll to position [387, 0]
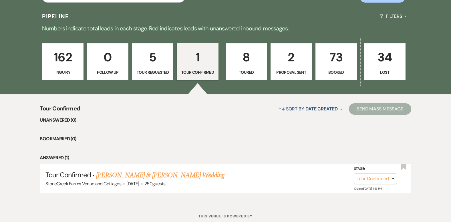
click at [197, 56] on p "1" at bounding box center [198, 57] width 34 height 19
click at [165, 171] on link "[PERSON_NAME] & [PERSON_NAME] Wedding" at bounding box center [160, 175] width 128 height 10
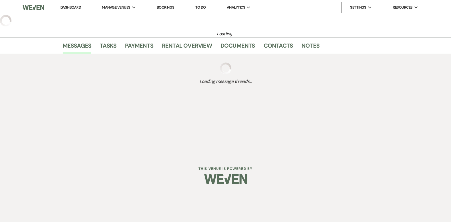
select select "4"
select select "5"
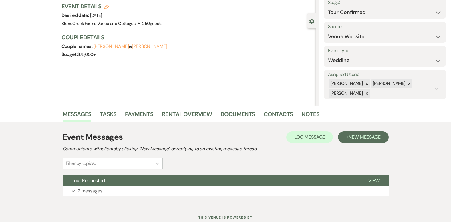
scroll to position [57, 0]
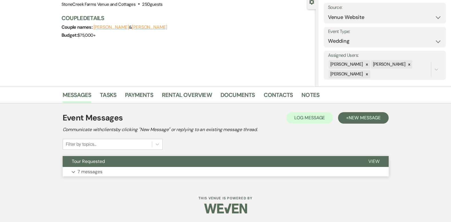
click at [94, 171] on p "7 messages" at bounding box center [90, 171] width 25 height 7
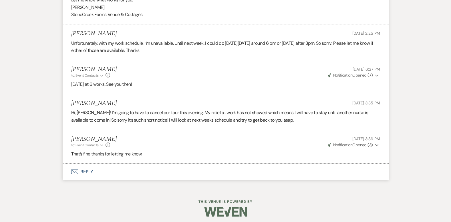
scroll to position [495, 0]
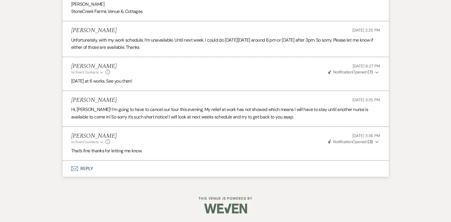
click at [88, 168] on button "Envelope Reply" at bounding box center [226, 168] width 326 height 16
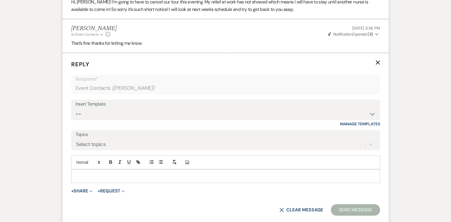
scroll to position [645, 0]
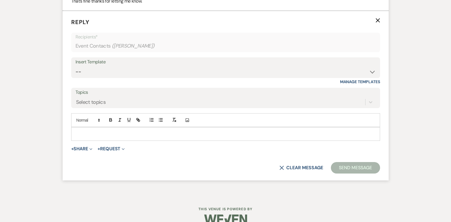
click at [83, 130] on div at bounding box center [226, 133] width 309 height 13
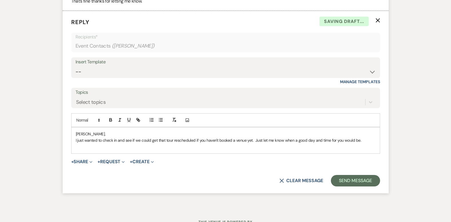
click at [368, 140] on p "I just wanted to check in and see if we could get that tour rescheduled if you …" at bounding box center [226, 140] width 300 height 6
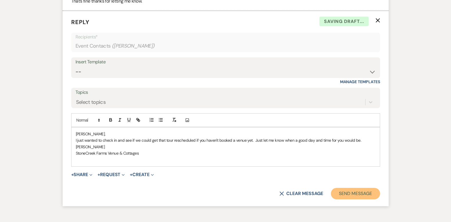
click at [362, 193] on button "Send Message" at bounding box center [355, 192] width 49 height 11
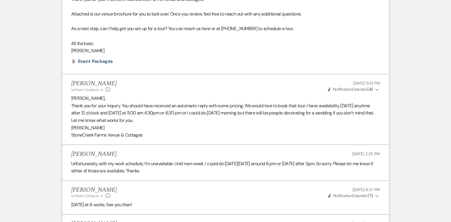
scroll to position [0, 0]
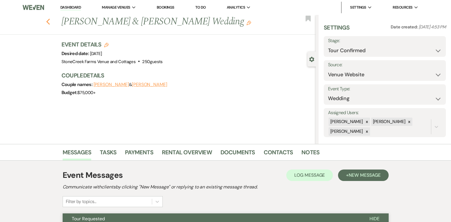
click at [50, 21] on use "button" at bounding box center [48, 22] width 4 height 6
select select "4"
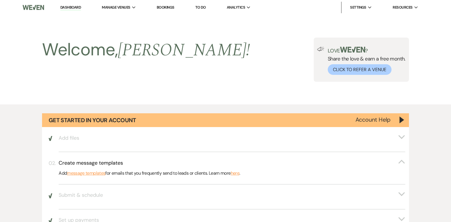
scroll to position [387, 0]
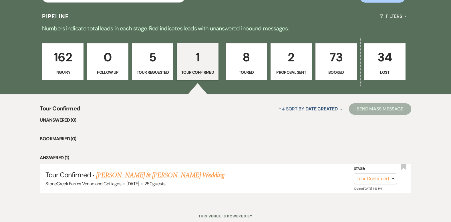
click at [153, 59] on p "5" at bounding box center [153, 57] width 34 height 19
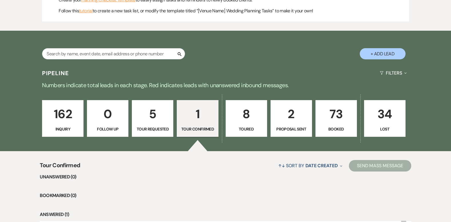
select select "2"
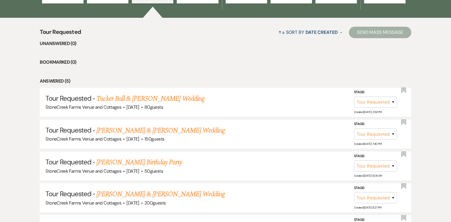
scroll to position [475, 0]
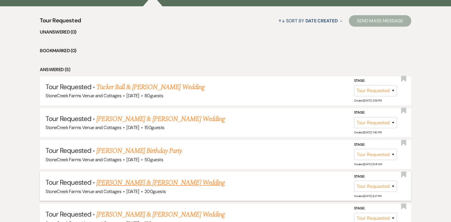
click at [177, 183] on link "[PERSON_NAME] & [PERSON_NAME] Wedding" at bounding box center [160, 182] width 128 height 10
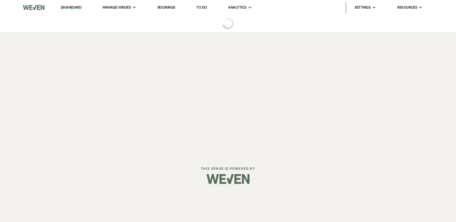
select select "2"
select select "5"
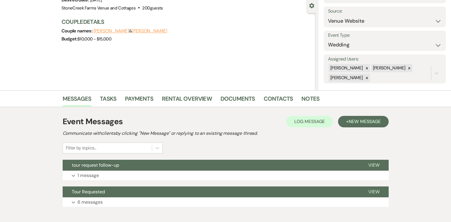
scroll to position [57, 0]
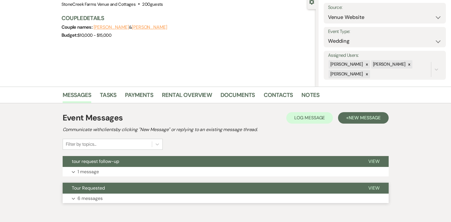
click at [92, 197] on p "6 messages" at bounding box center [90, 197] width 25 height 7
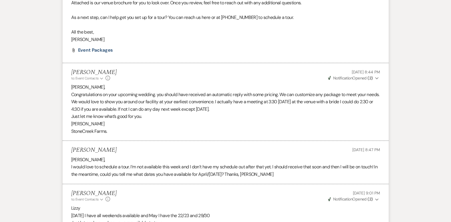
scroll to position [30, 0]
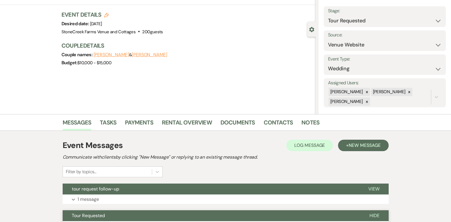
click at [375, 214] on span "Hide" at bounding box center [375, 215] width 10 height 6
click at [364, 143] on span "New Message" at bounding box center [365, 145] width 32 height 6
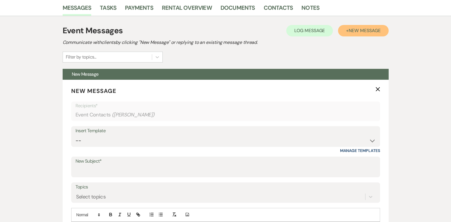
scroll to position [156, 0]
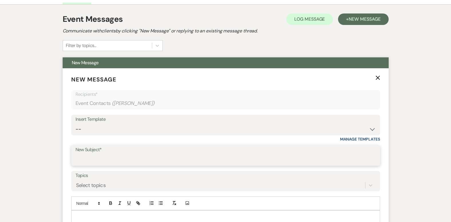
click at [109, 158] on input "New Subject*" at bounding box center [226, 159] width 301 height 11
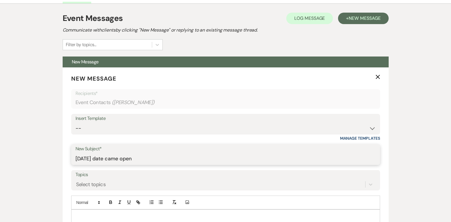
scroll to position [179, 0]
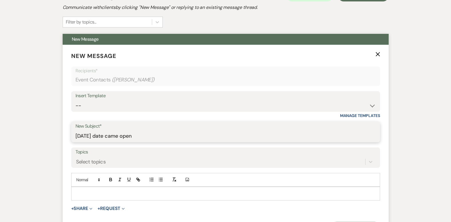
type input "[DATE] date came open"
click at [78, 190] on p at bounding box center [226, 193] width 300 height 6
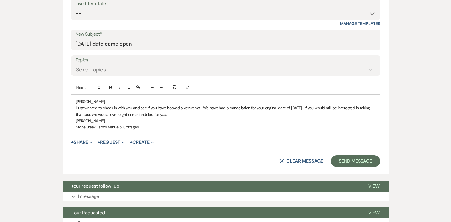
scroll to position [275, 0]
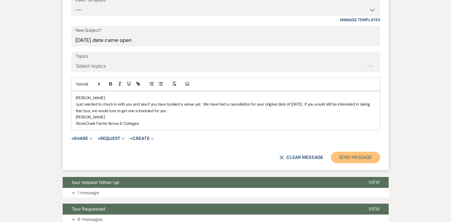
click at [364, 154] on button "Send Message" at bounding box center [355, 156] width 49 height 11
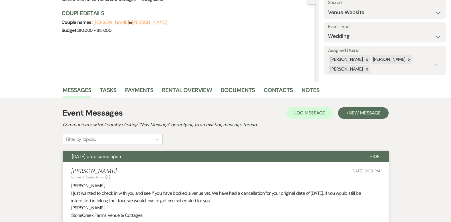
click at [374, 156] on span "Hide" at bounding box center [375, 156] width 10 height 6
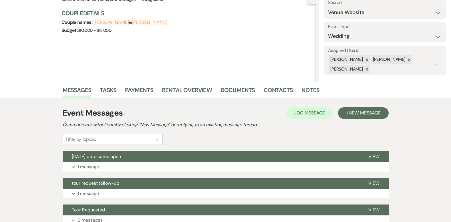
scroll to position [0, 0]
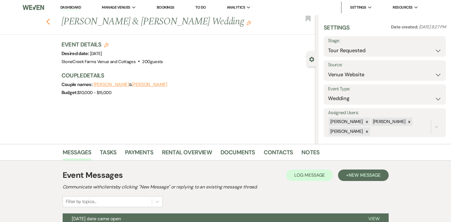
click at [50, 23] on icon "Previous" at bounding box center [48, 21] width 4 height 7
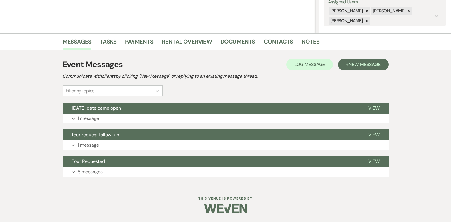
select select "2"
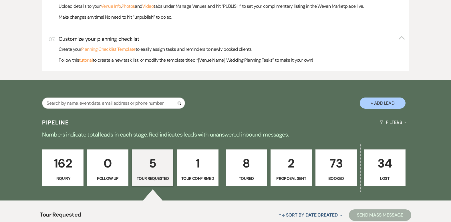
scroll to position [0, 0]
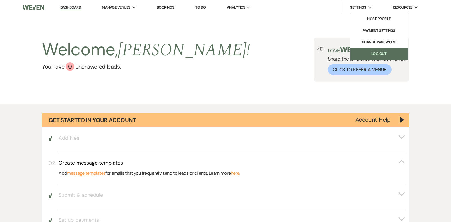
click at [376, 53] on link "Log Out" at bounding box center [379, 53] width 57 height 11
